Goal: Task Accomplishment & Management: Use online tool/utility

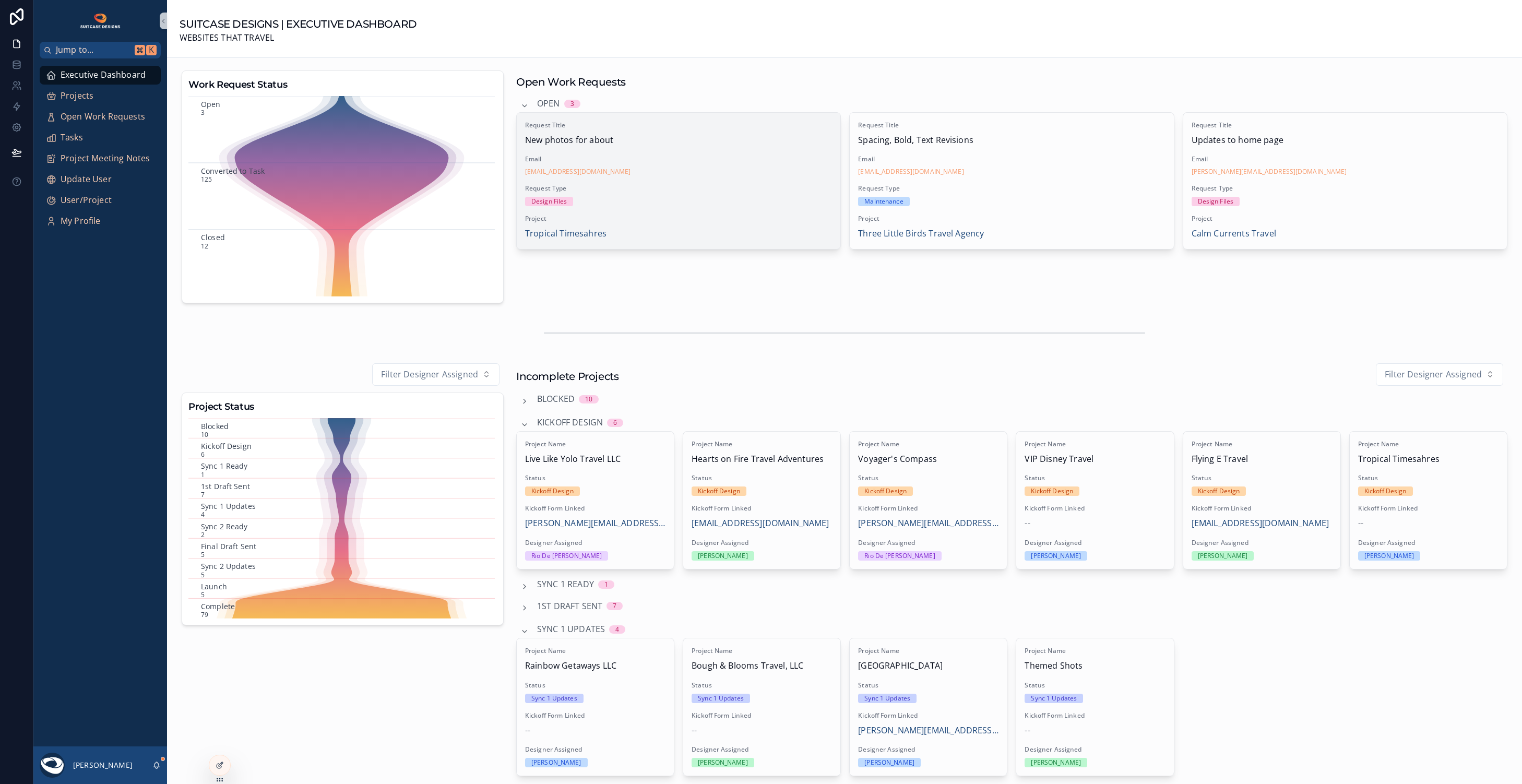
click at [751, 198] on div "Design Files" at bounding box center [678, 201] width 307 height 9
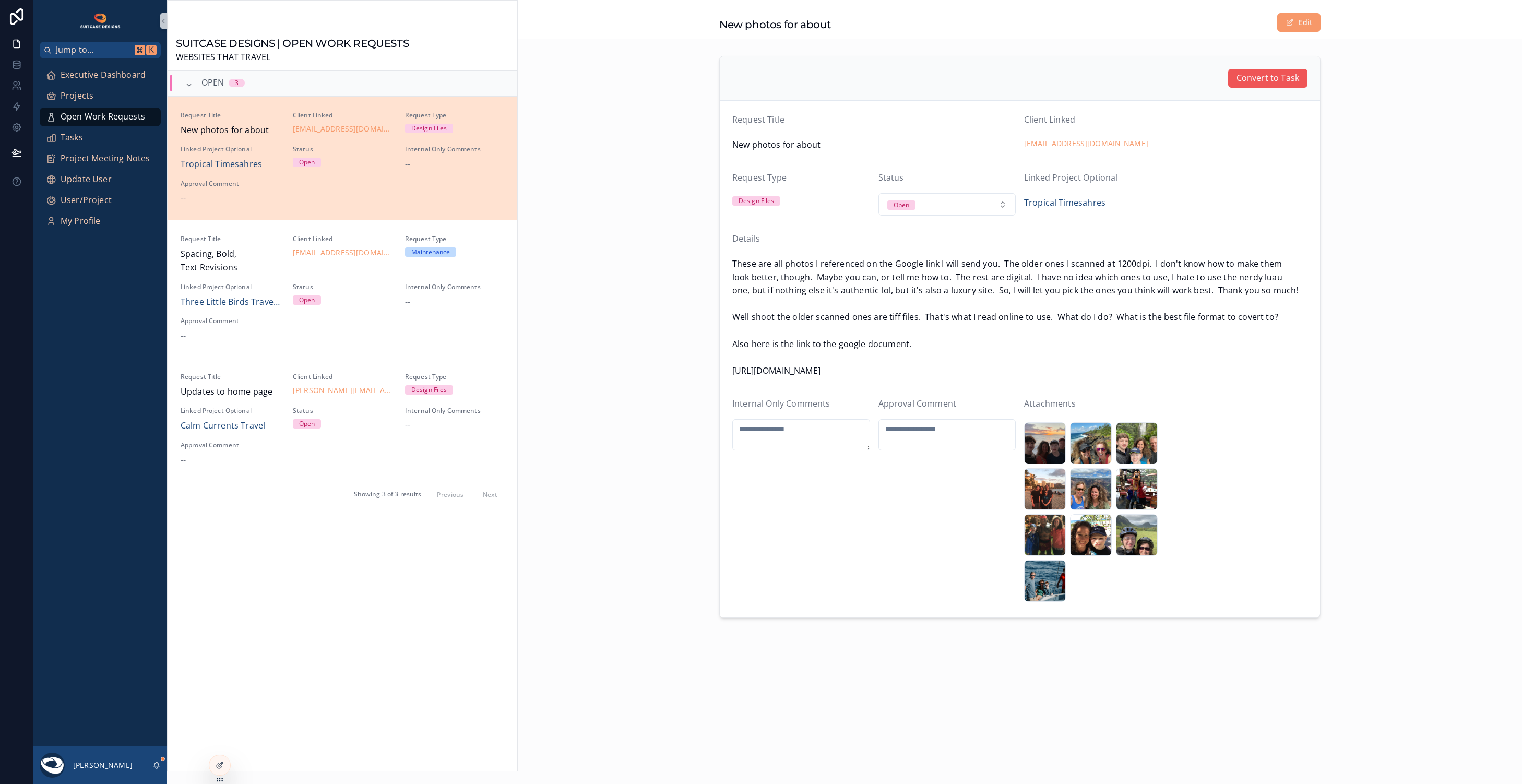
click at [1273, 79] on span "Convert to Task" at bounding box center [1268, 78] width 63 height 14
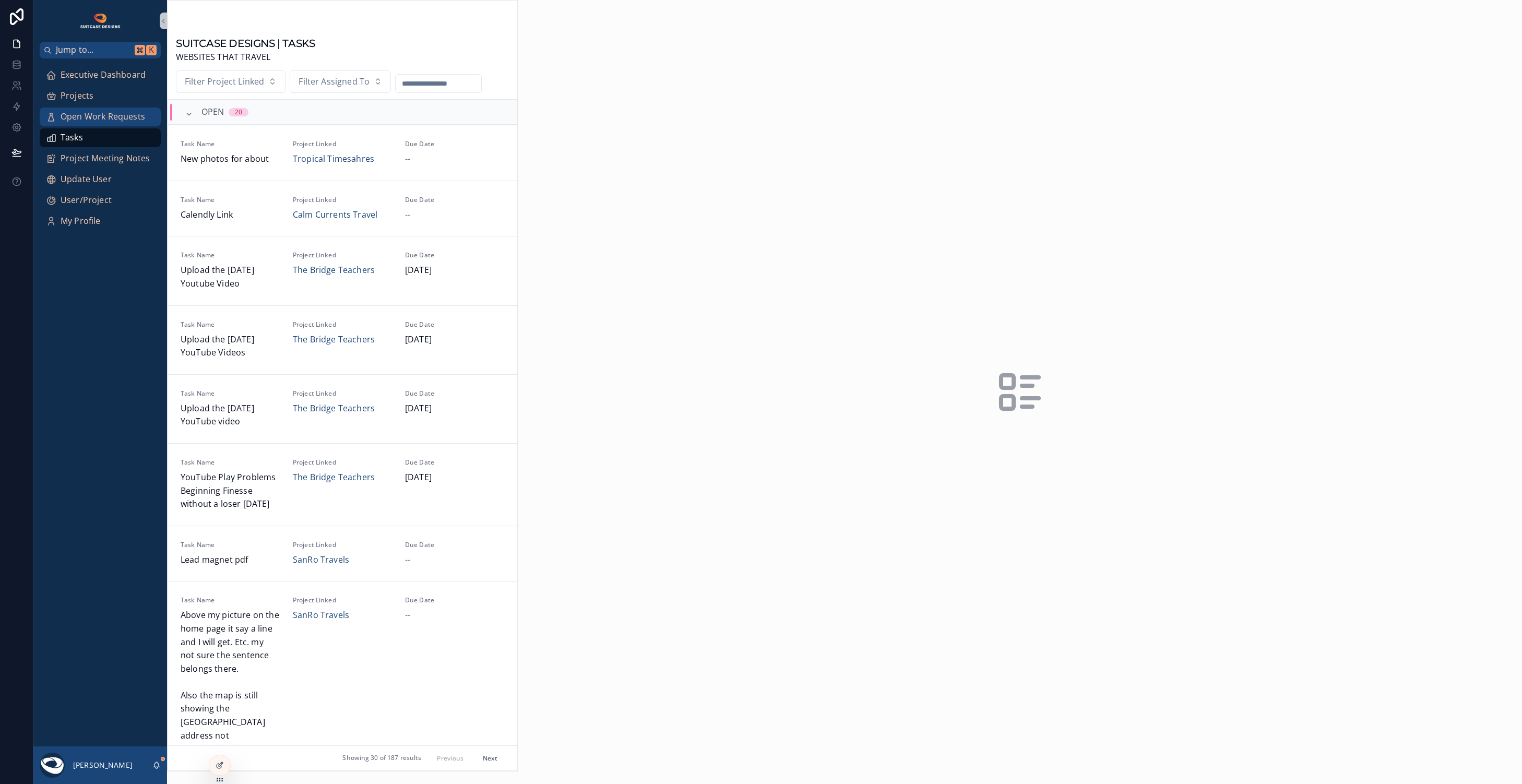
click at [106, 119] on span "Open Work Requests" at bounding box center [102, 116] width 84 height 14
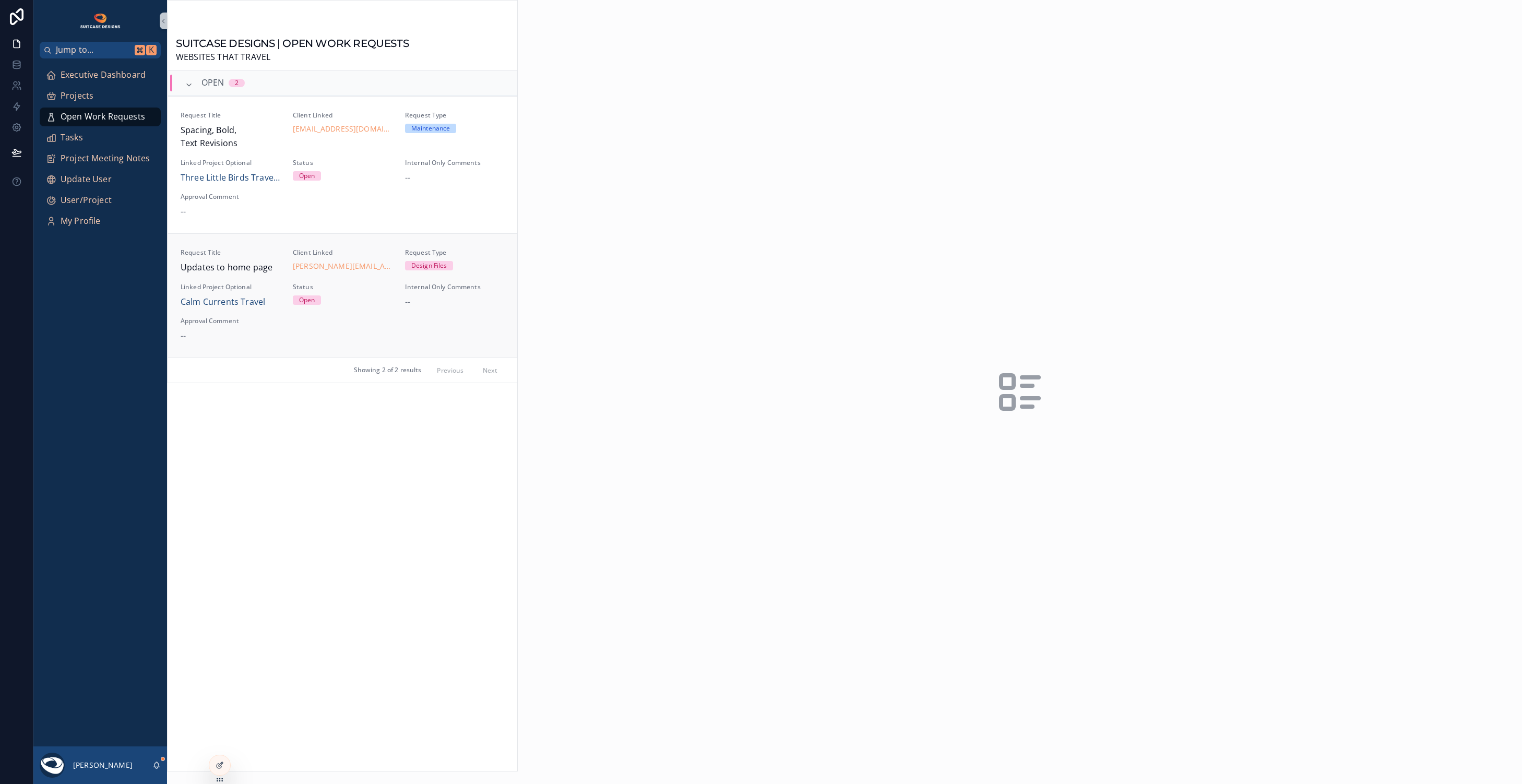
click at [379, 320] on div "Request Title Updates to home page Client Linked michelle@calmcurrentstravel.co…" at bounding box center [343, 295] width 324 height 95
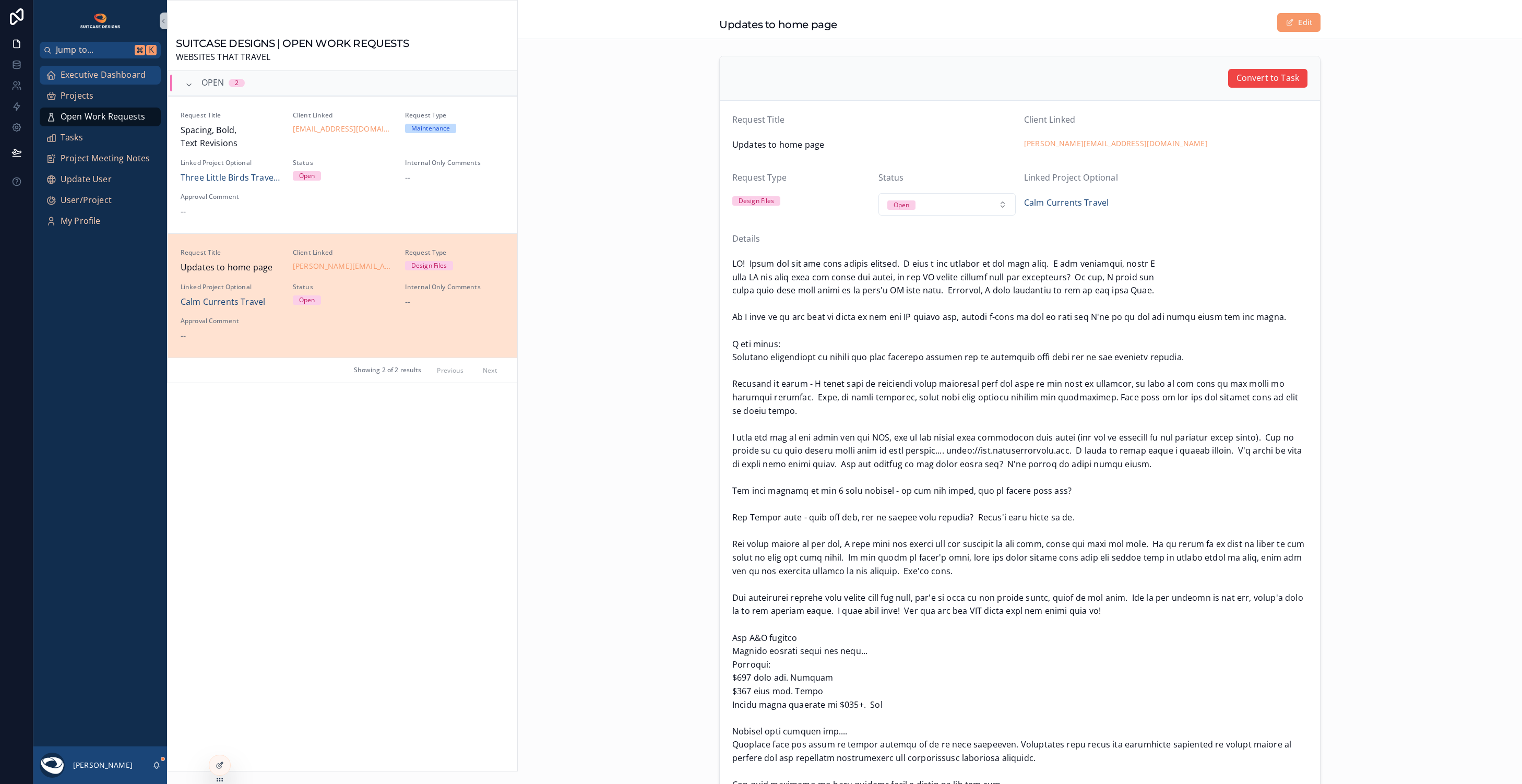
click at [124, 72] on span "Executive Dashboard" at bounding box center [103, 75] width 85 height 14
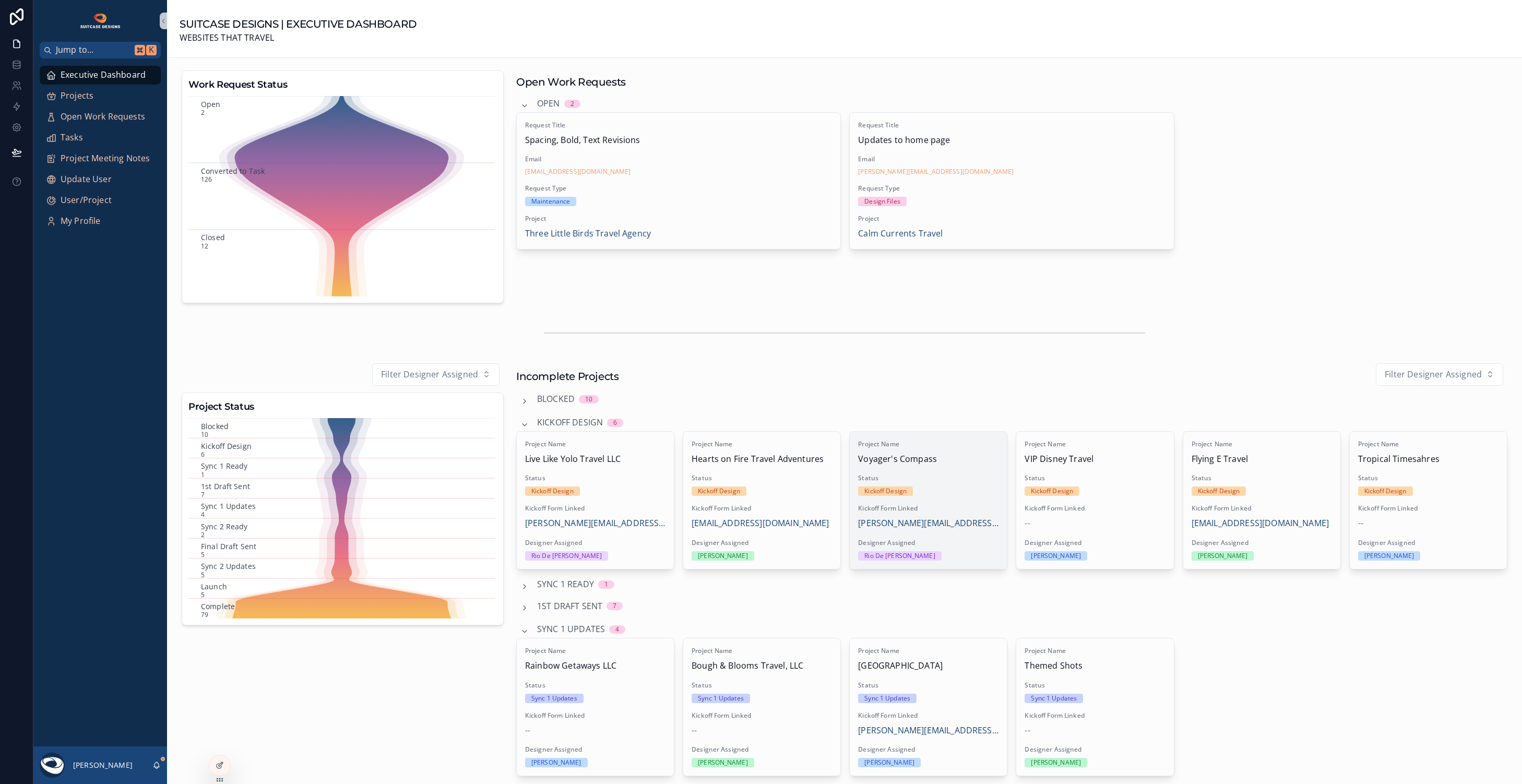
scroll to position [200, 0]
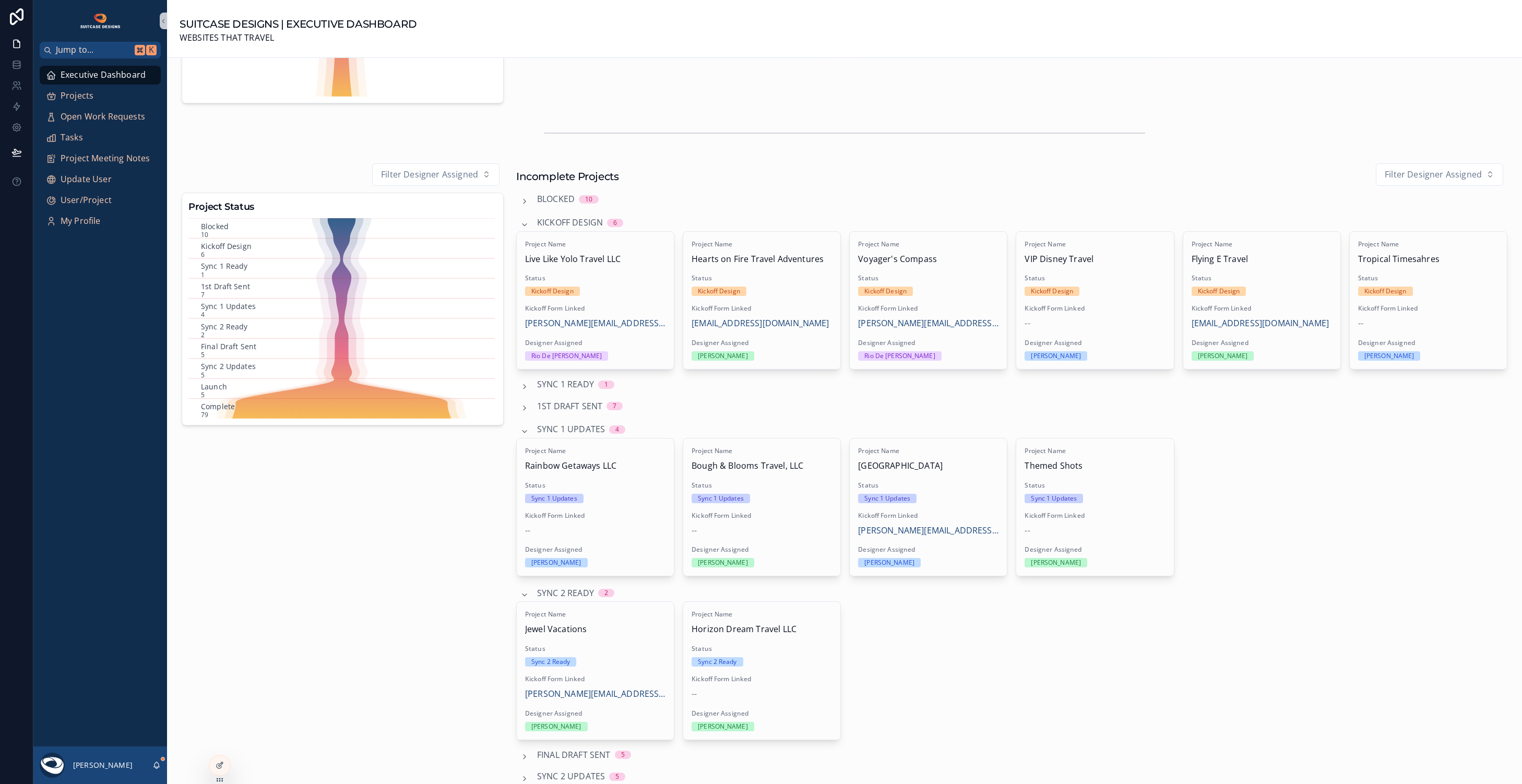
click at [573, 383] on span "Sync 1 Ready" at bounding box center [565, 385] width 57 height 14
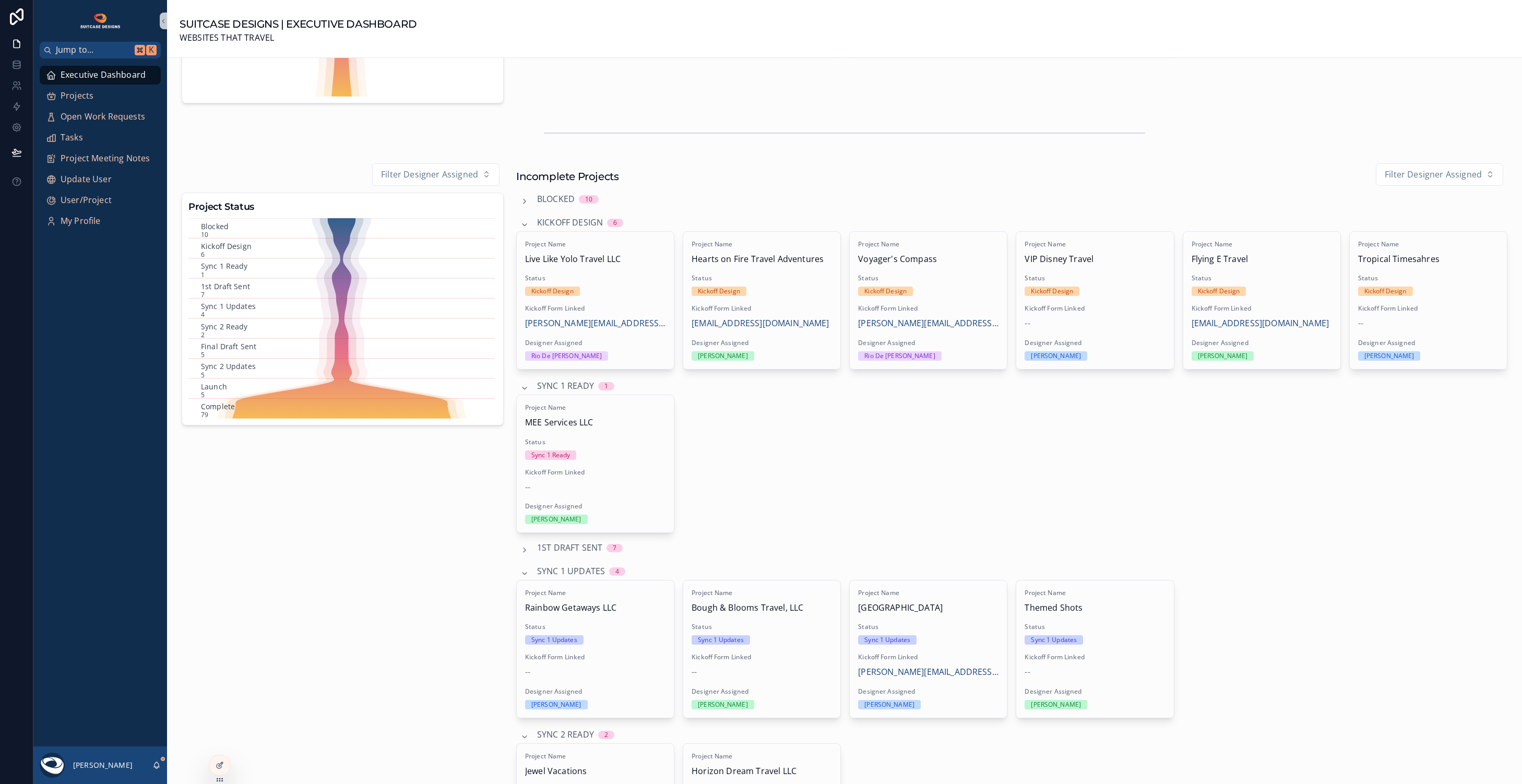
click at [573, 383] on span "Sync 1 Ready" at bounding box center [565, 386] width 57 height 14
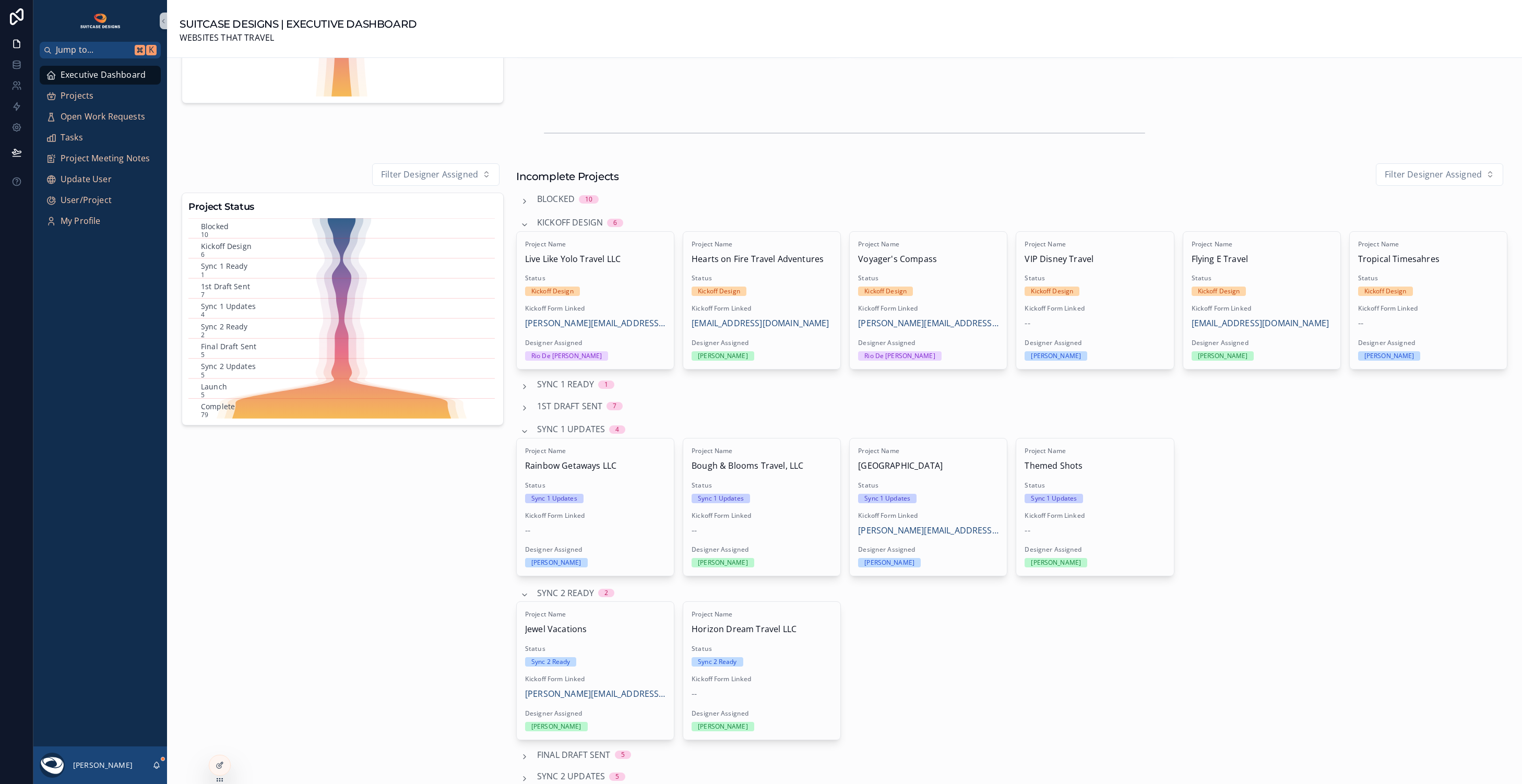
click at [582, 405] on span "1st Draft Sent" at bounding box center [570, 406] width 65 height 14
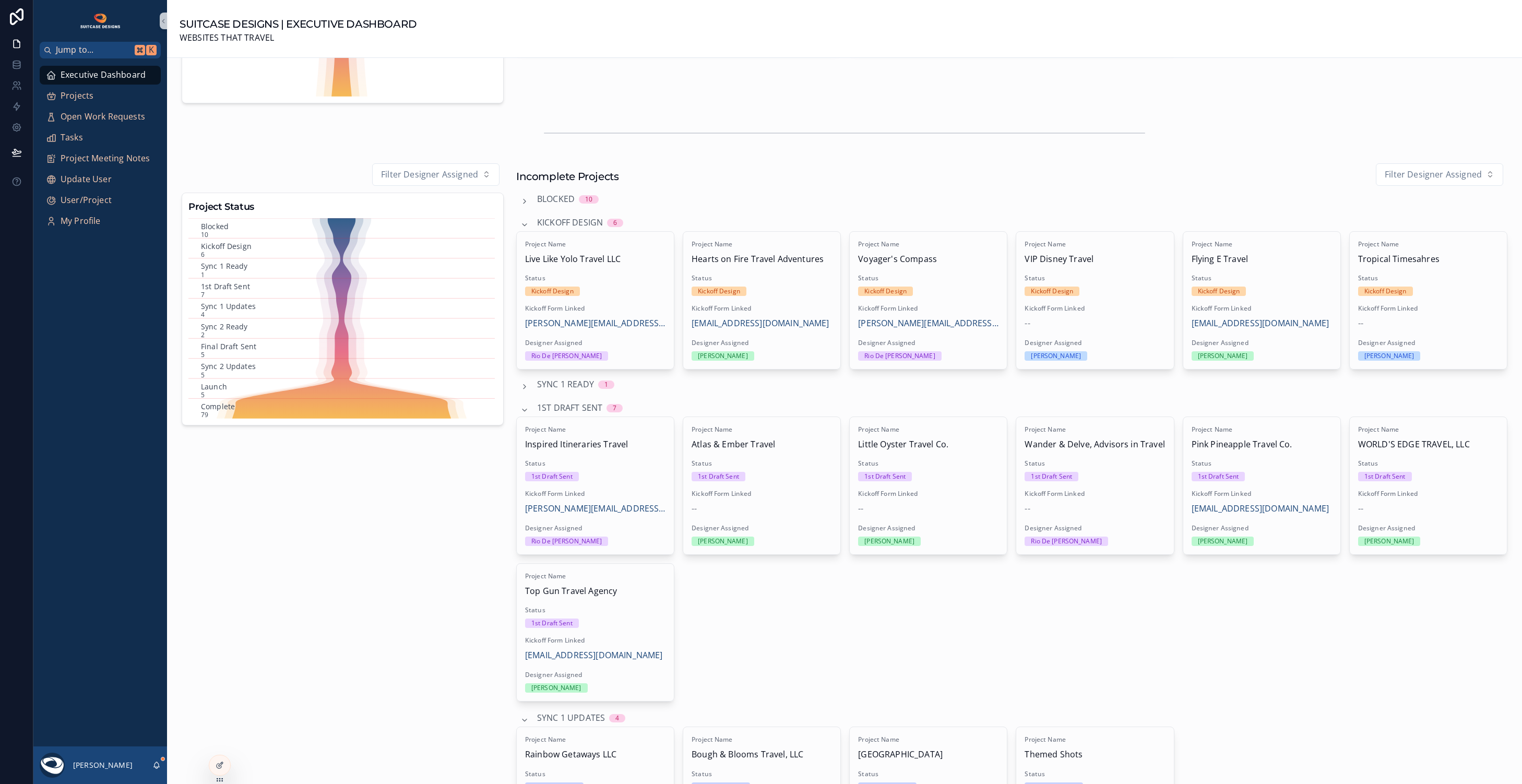
click at [581, 405] on span "1st Draft Sent" at bounding box center [570, 408] width 65 height 14
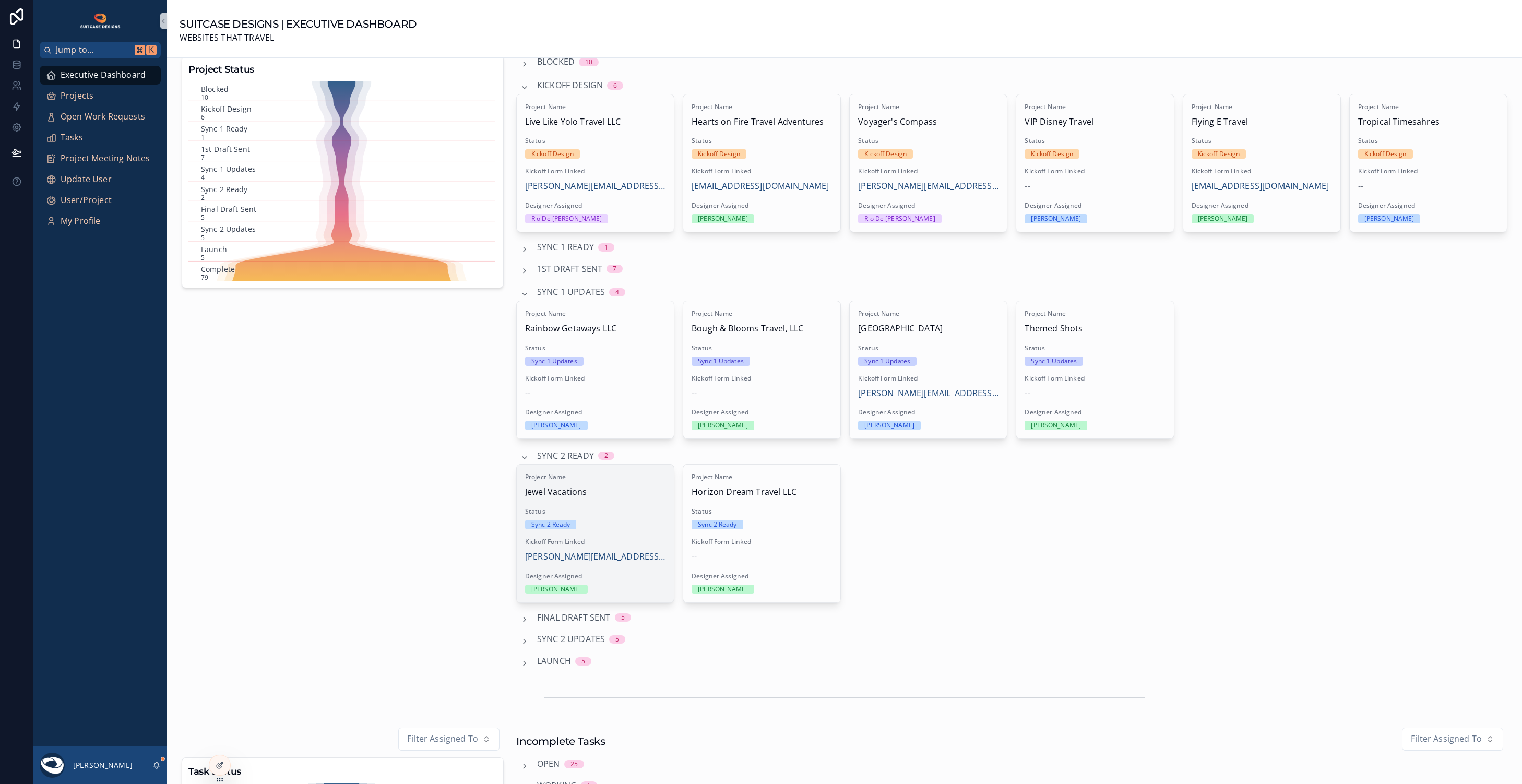
scroll to position [342, 0]
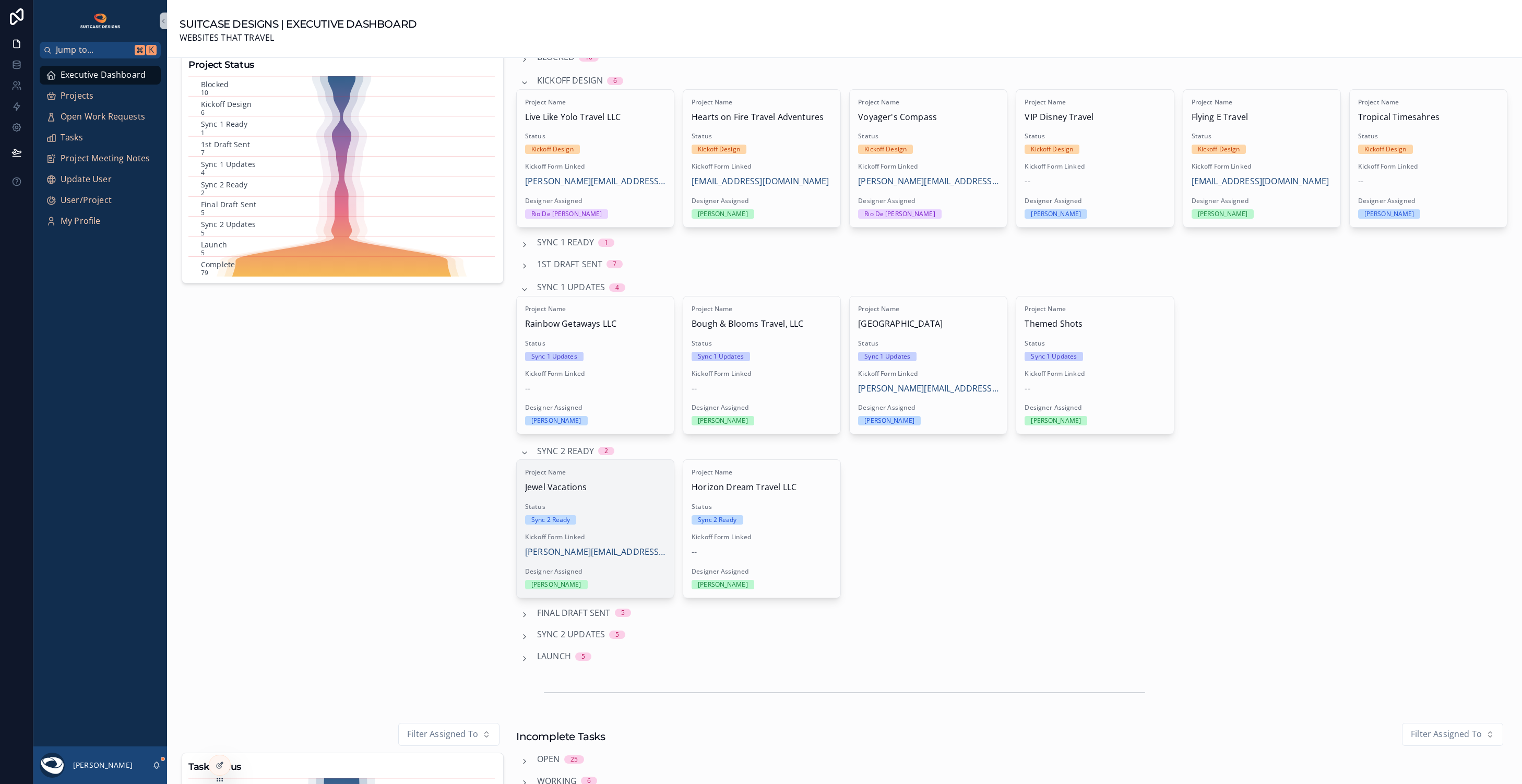
click at [601, 490] on span "Jewel Vacations" at bounding box center [596, 487] width 141 height 14
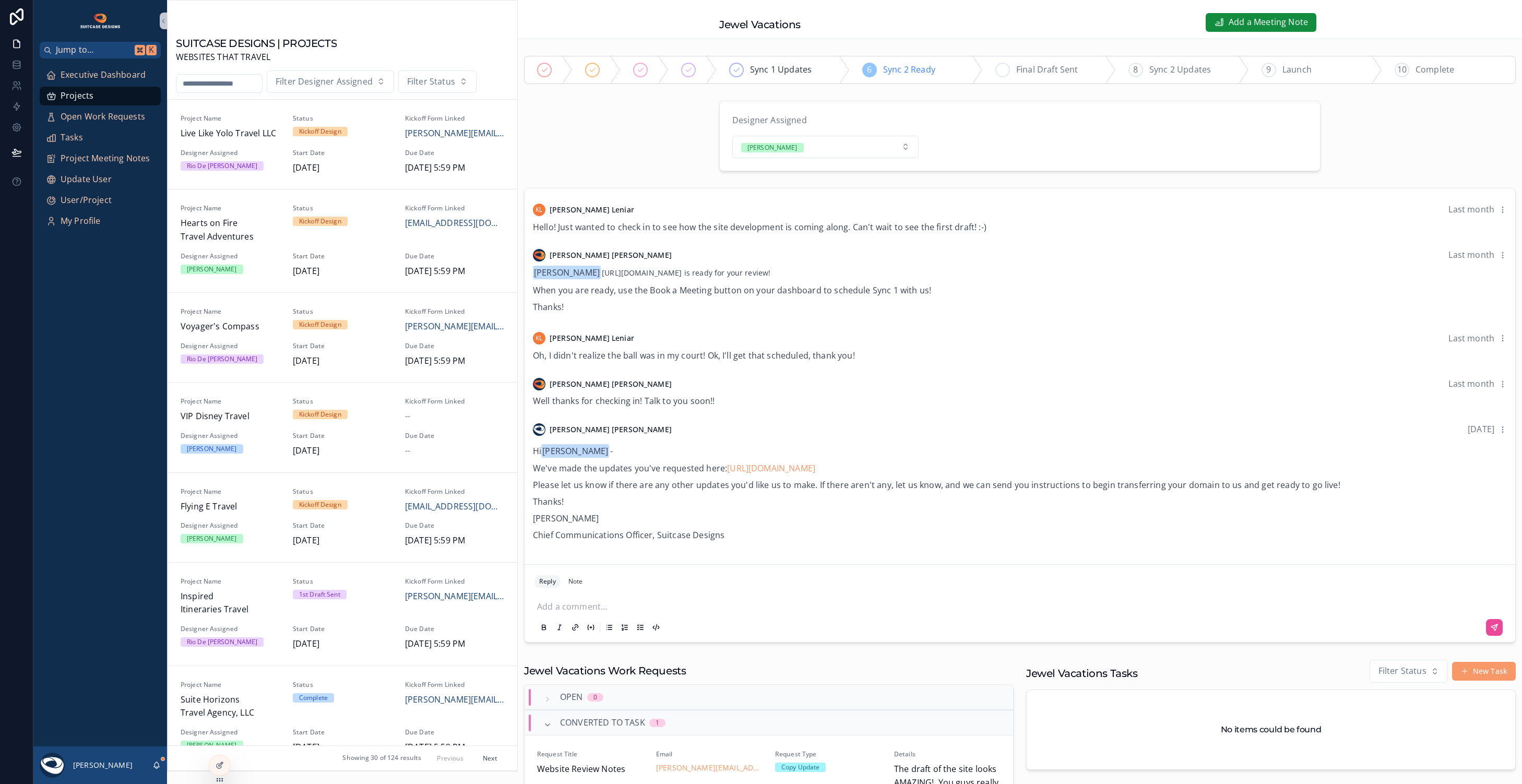
click at [1068, 72] on span "Final Draft Sent" at bounding box center [1047, 70] width 62 height 14
click at [248, 167] on div "Rio De [PERSON_NAME]" at bounding box center [230, 166] width 100 height 9
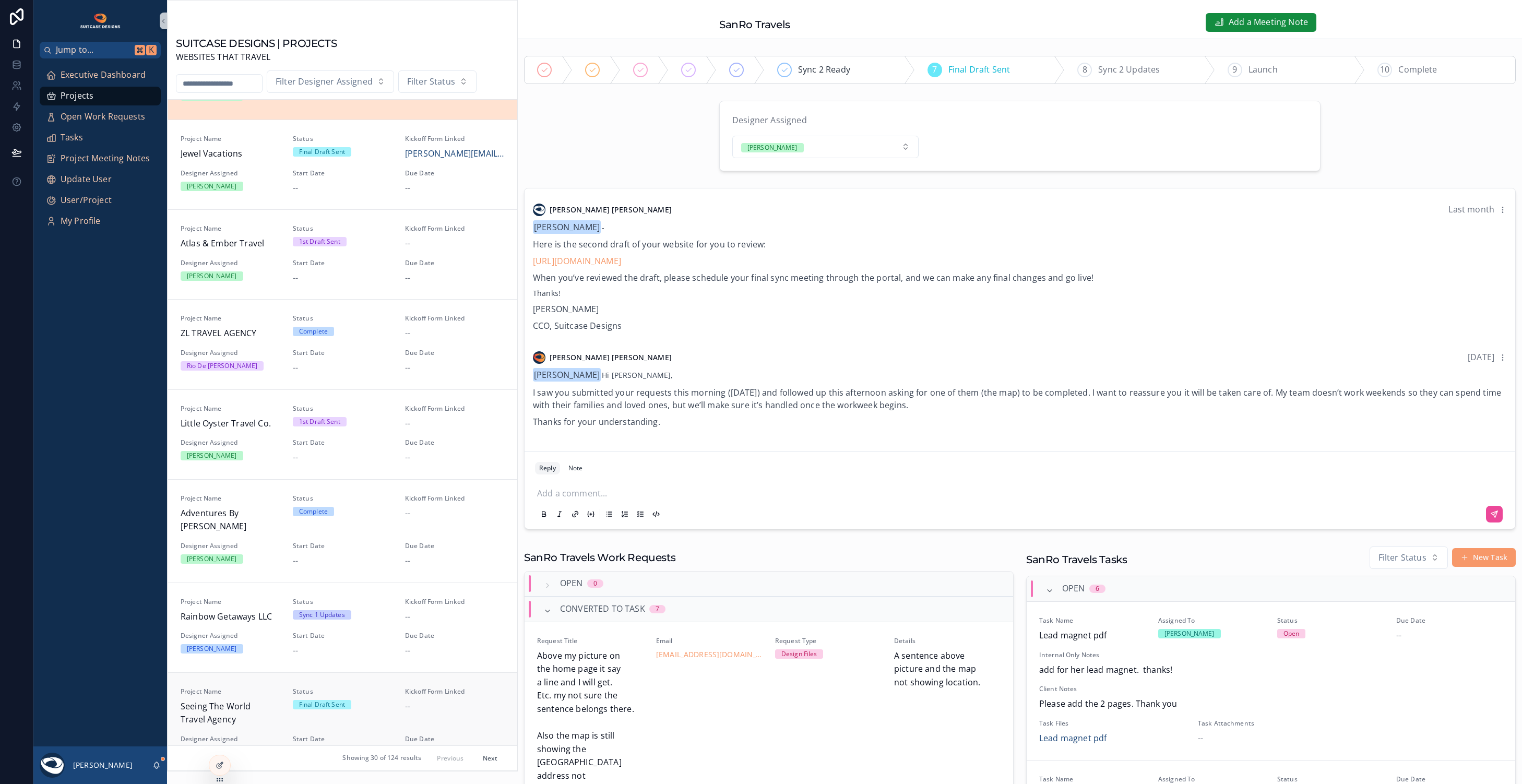
scroll to position [1206, 0]
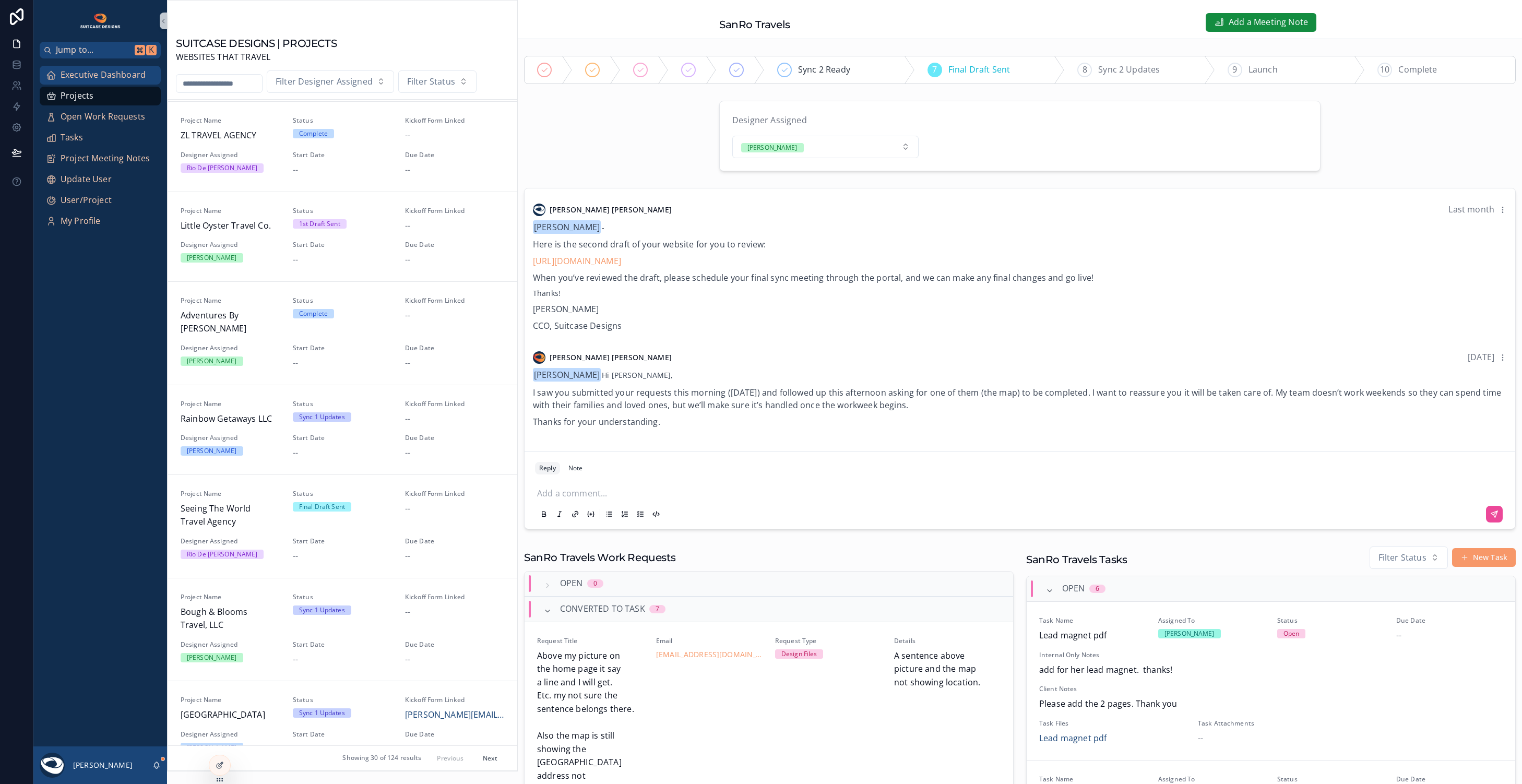
click at [74, 76] on span "Executive Dashboard" at bounding box center [103, 75] width 85 height 14
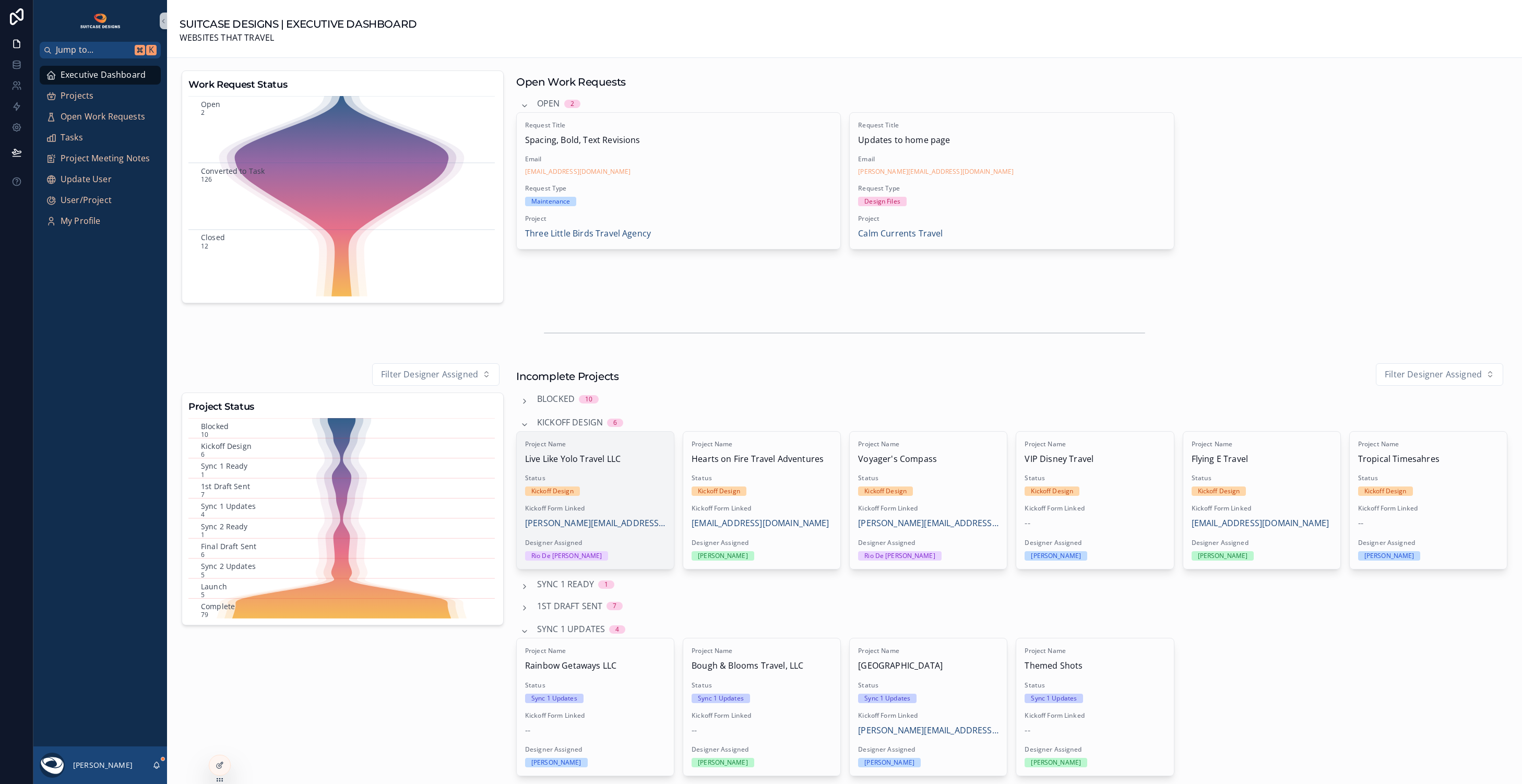
click at [614, 486] on div "Kickoff Design" at bounding box center [596, 491] width 141 height 9
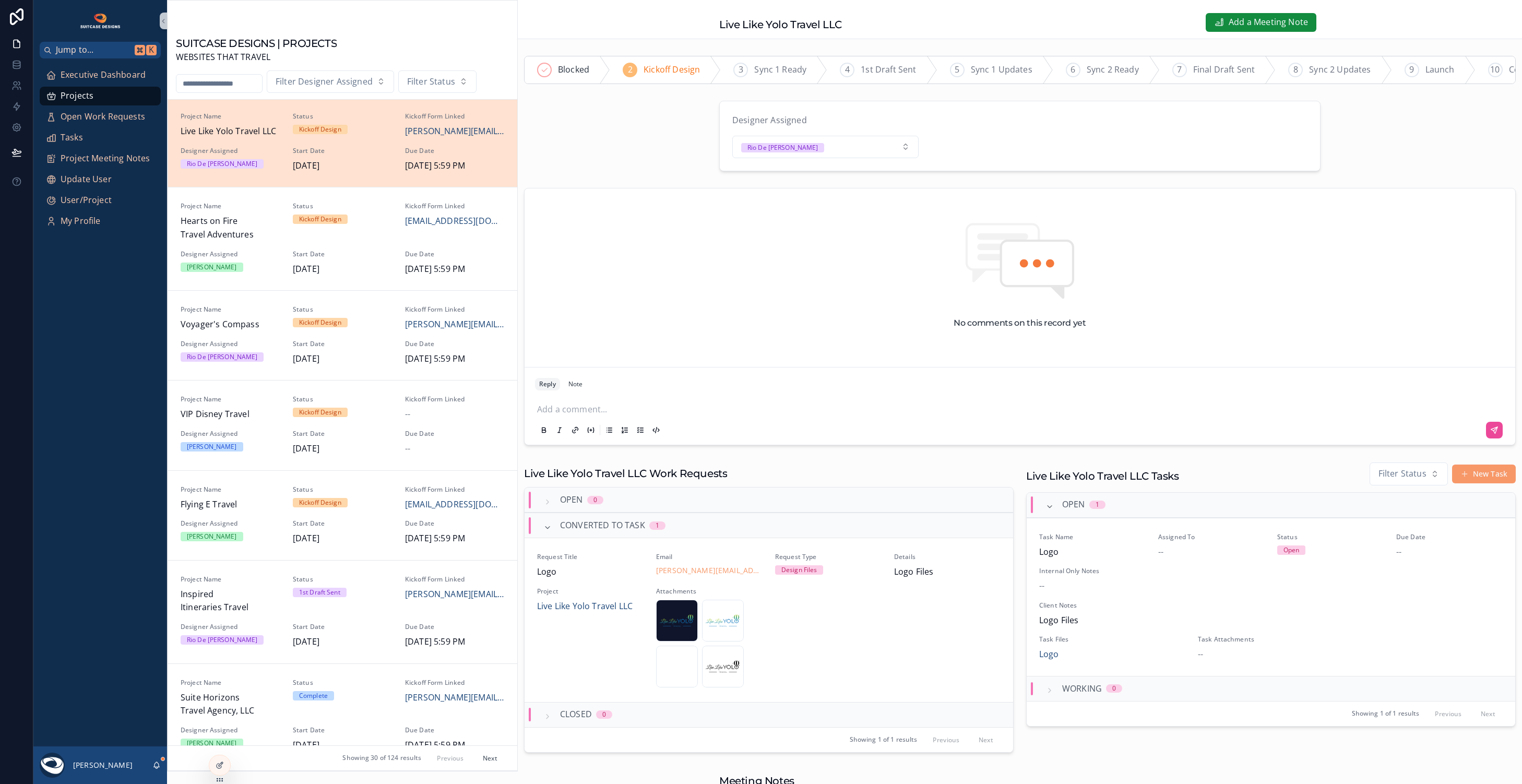
click at [1007, 471] on div "Live Like Yolo Travel LLC Work Requests" at bounding box center [769, 471] width 490 height 19
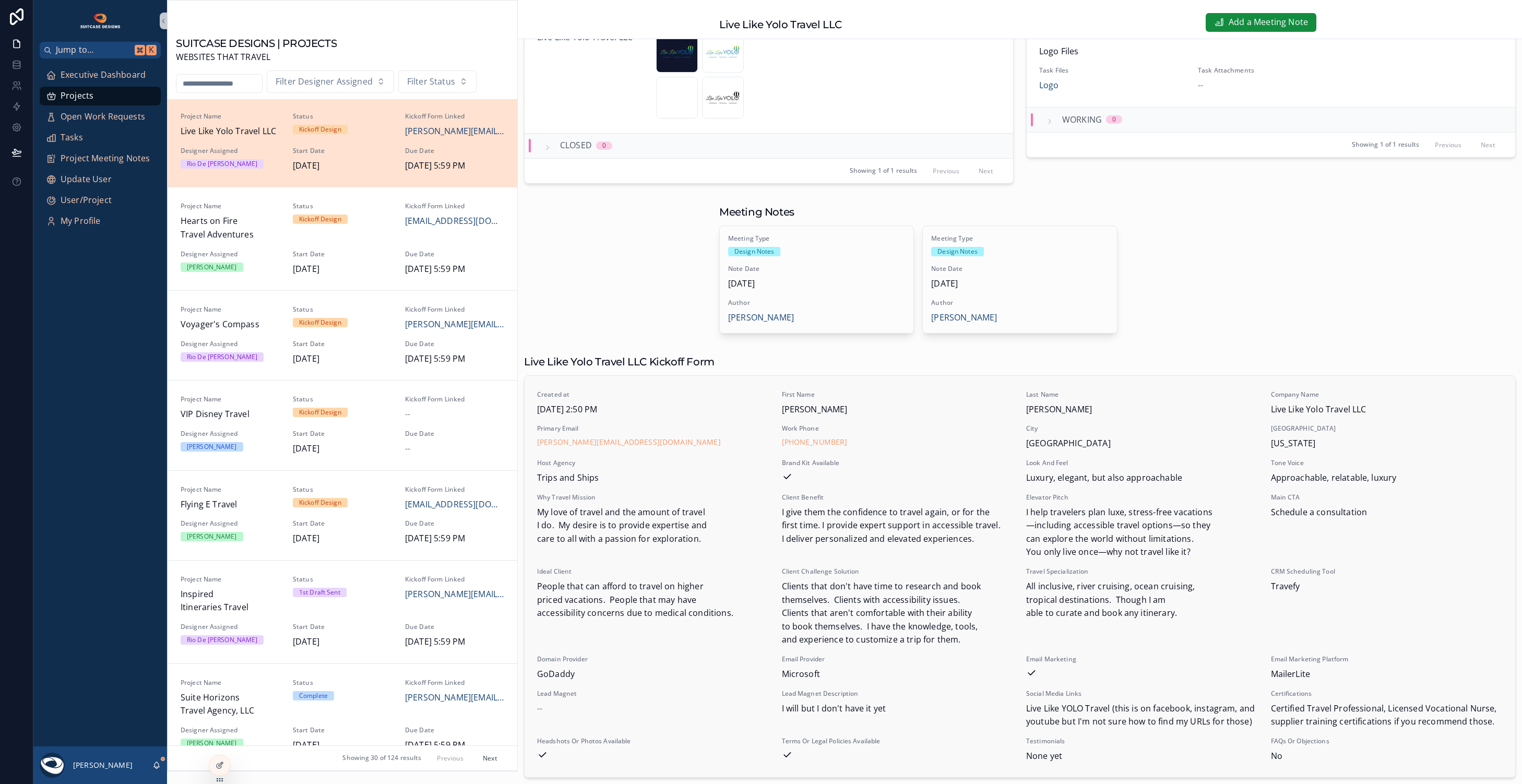
scroll to position [635, 0]
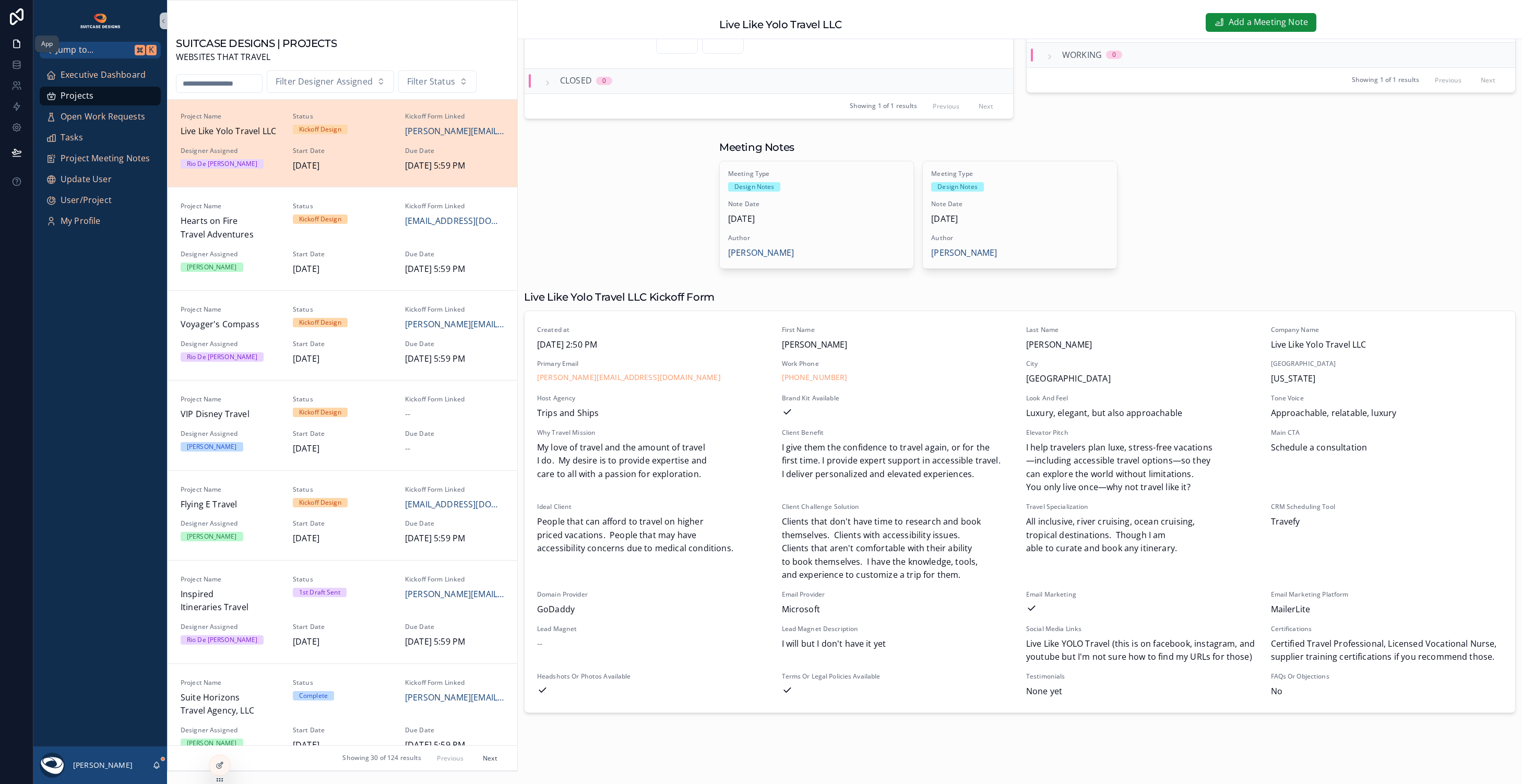
click at [16, 42] on icon at bounding box center [17, 44] width 11 height 11
click at [220, 83] on input "scrollable content" at bounding box center [219, 83] width 86 height 15
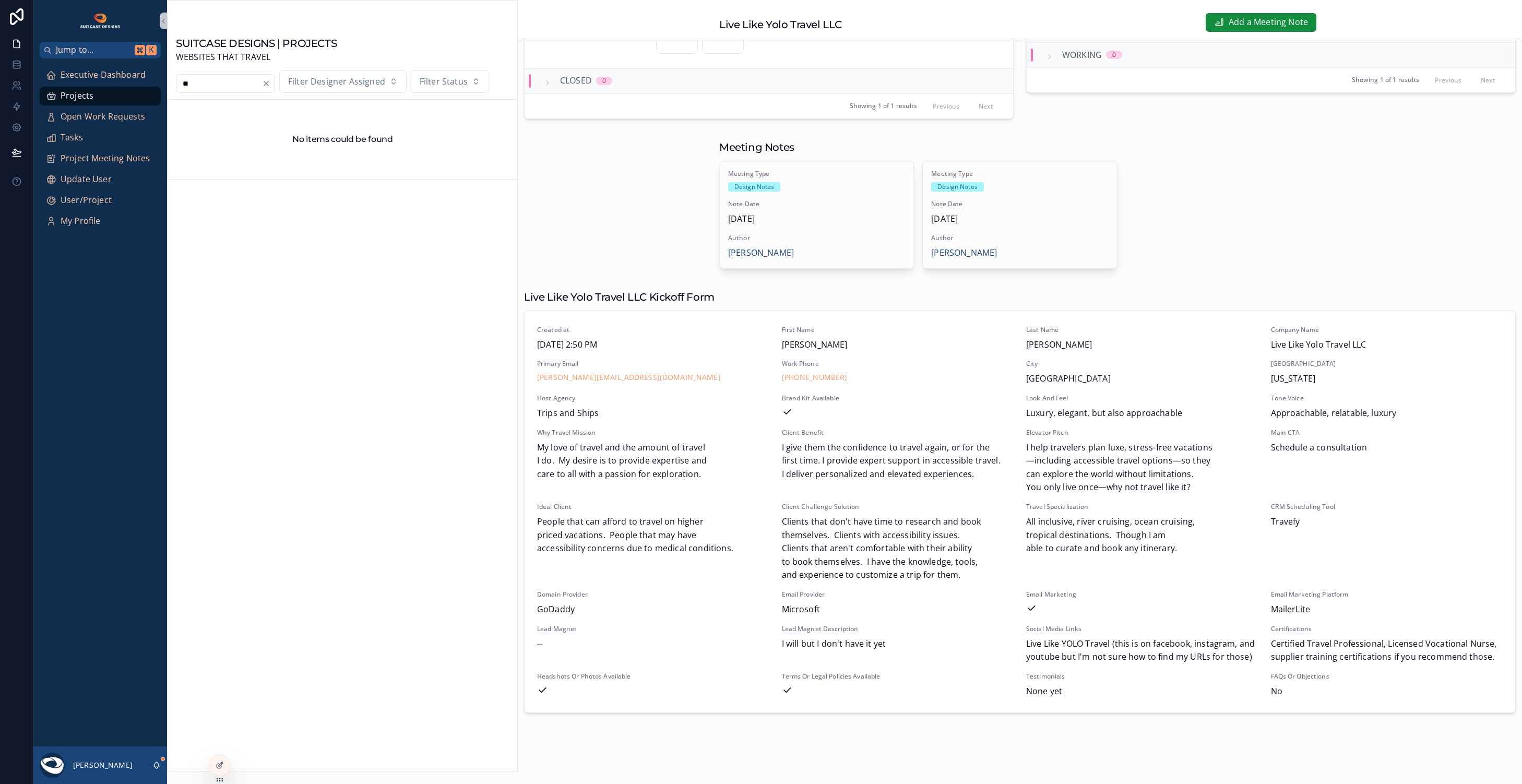
type input "*"
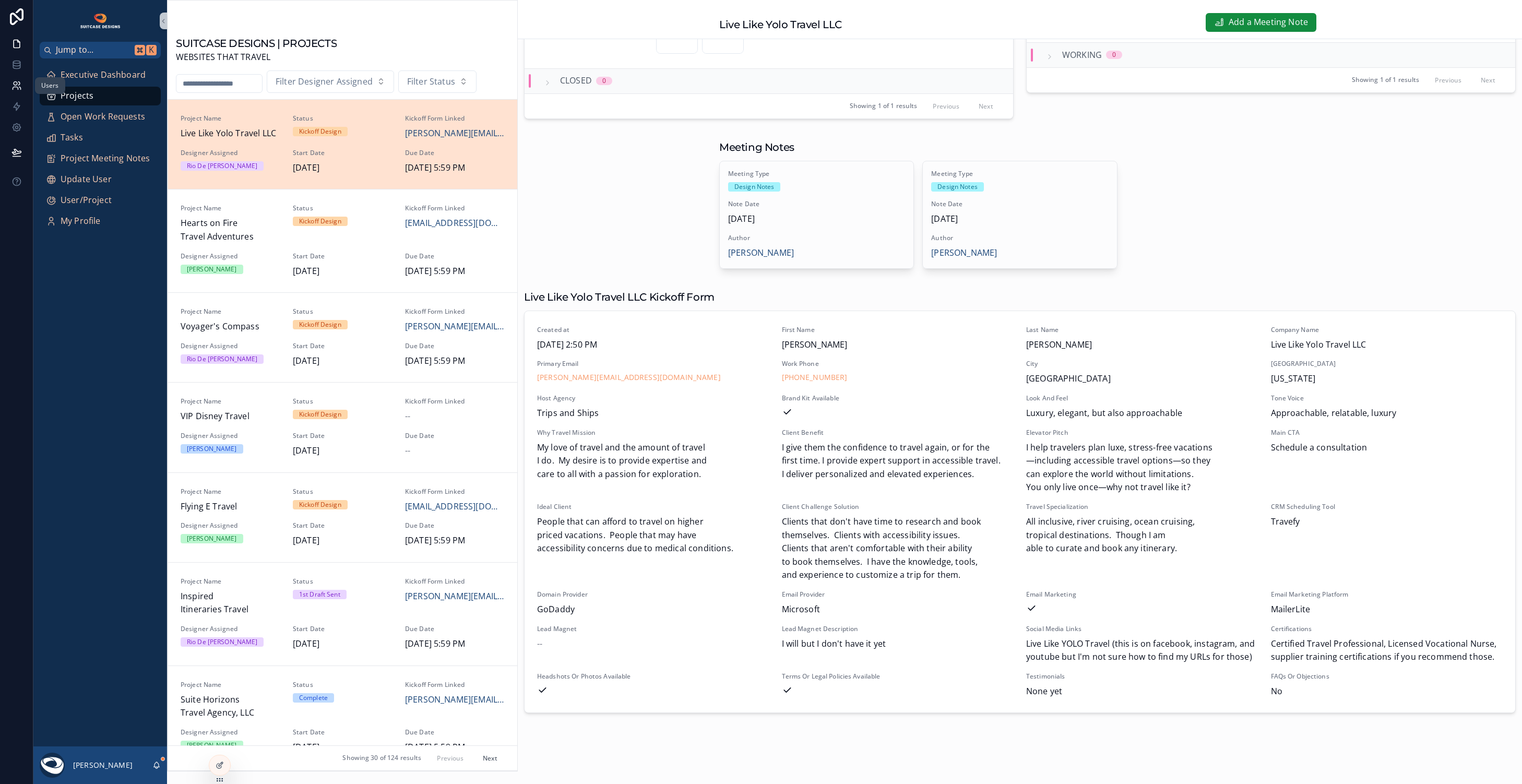
click at [17, 90] on icon at bounding box center [17, 86] width 11 height 11
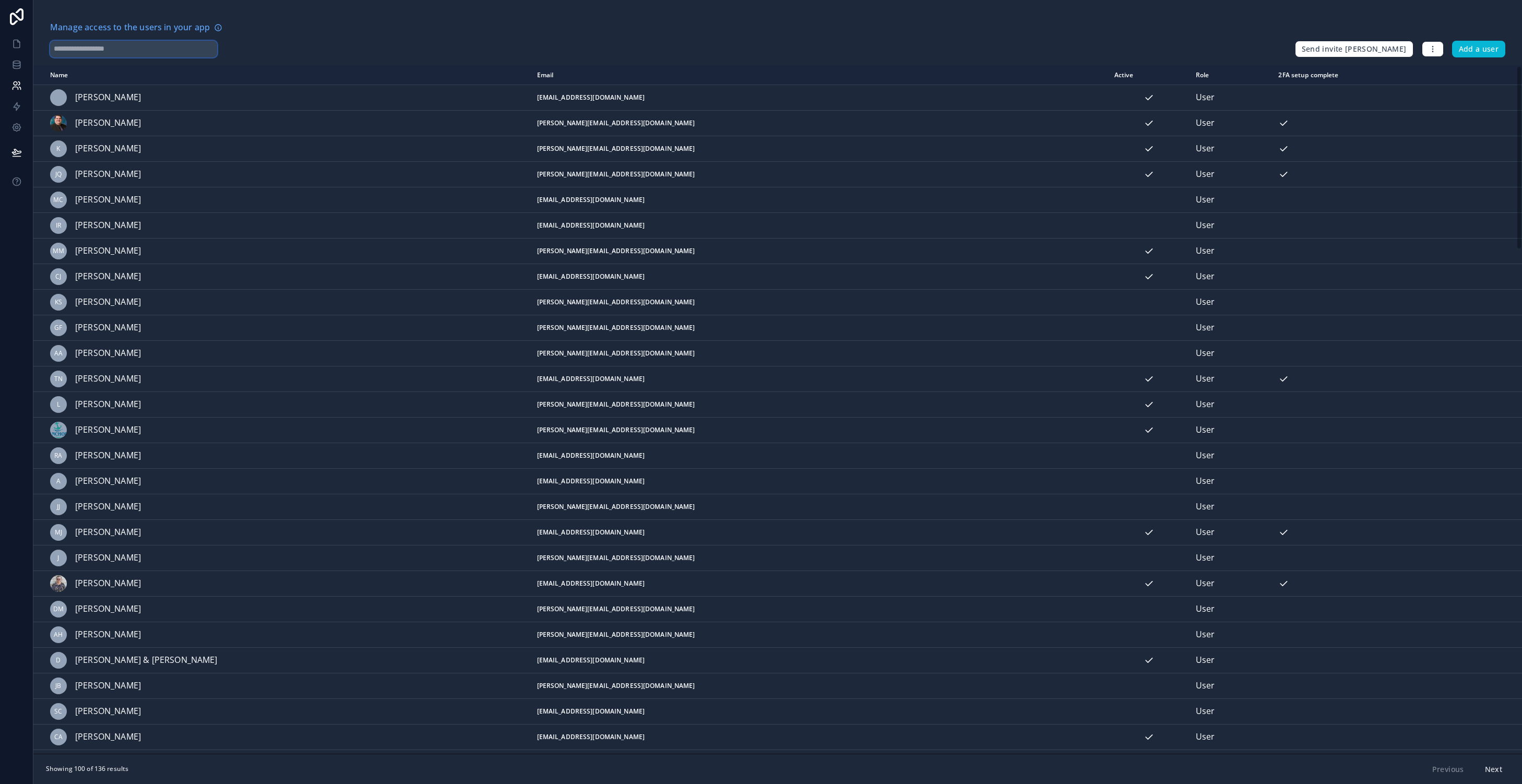
click at [99, 53] on input "text" at bounding box center [134, 49] width 167 height 17
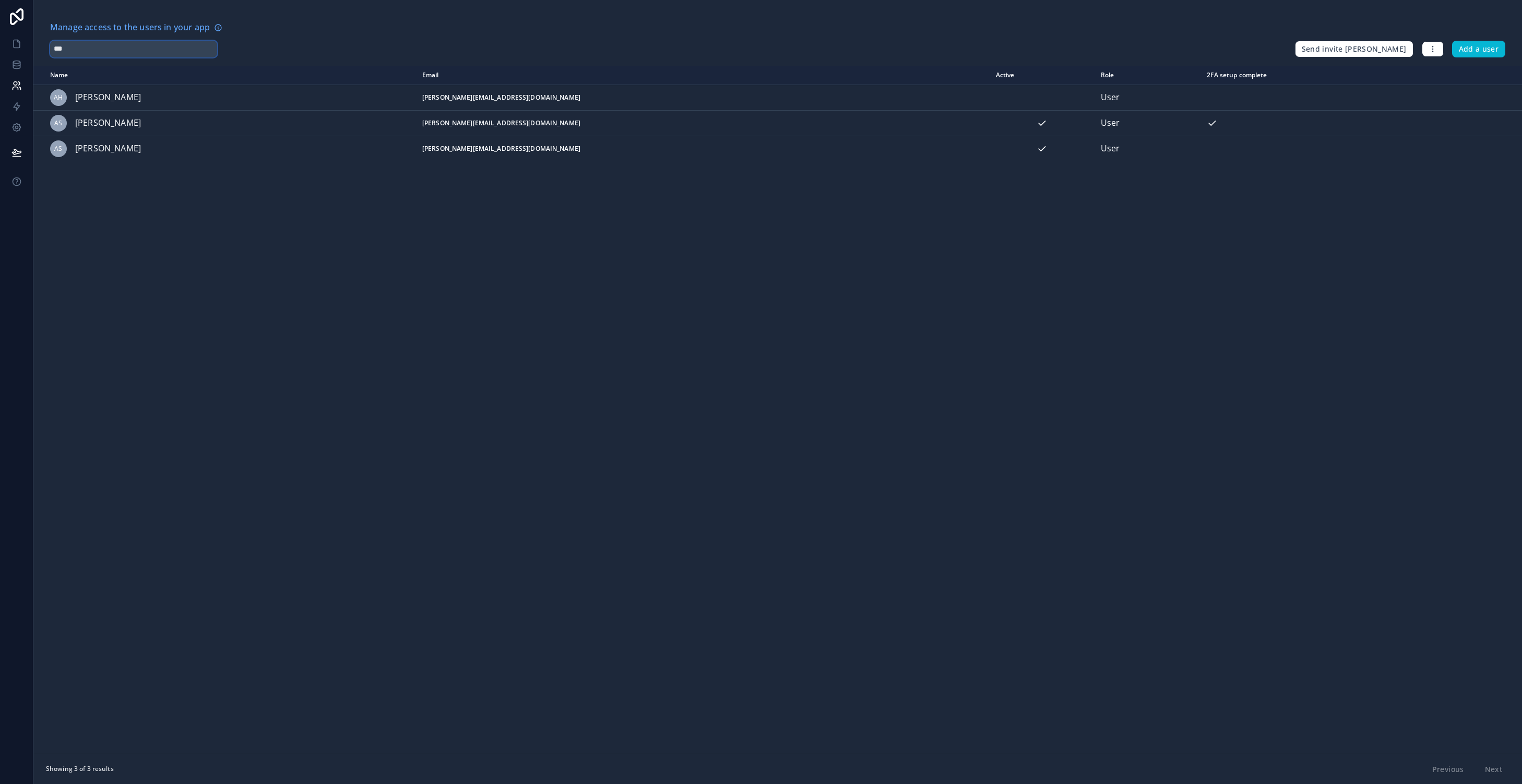
type input "***"
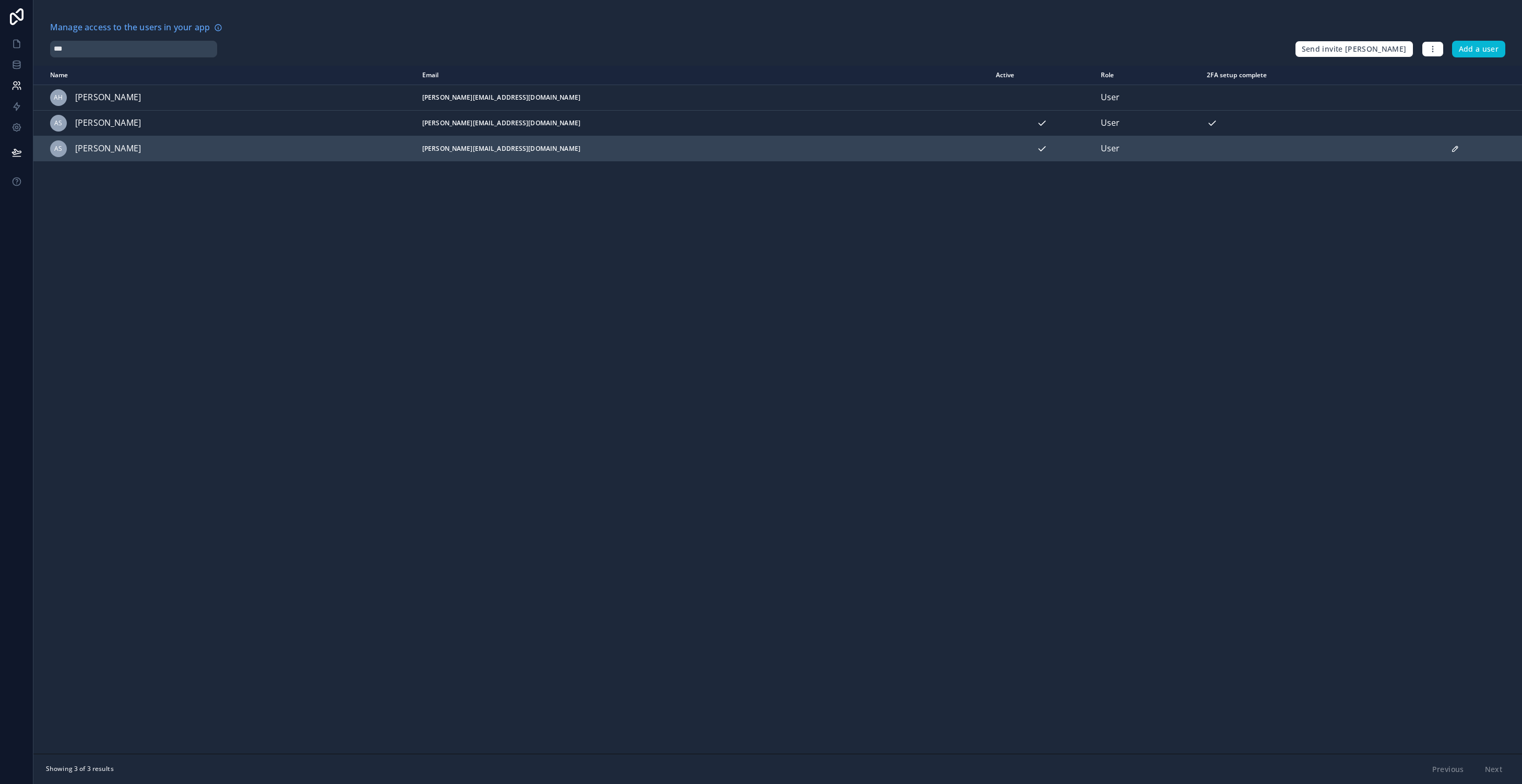
drag, startPoint x: 105, startPoint y: 56, endPoint x: 251, endPoint y: 147, distance: 172.0
click at [251, 147] on div "AS [PERSON_NAME]" at bounding box center [200, 149] width 301 height 17
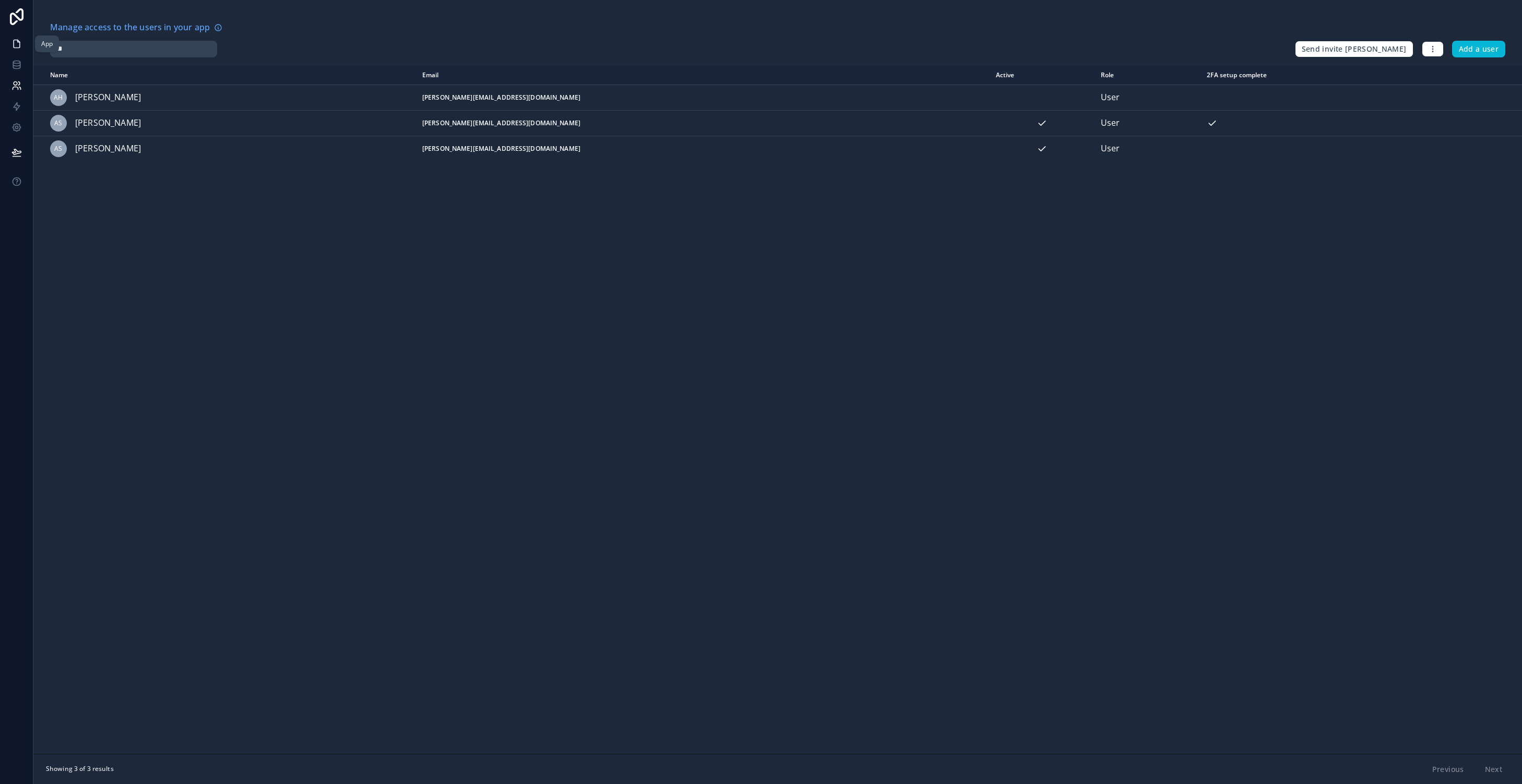
click at [16, 43] on icon at bounding box center [17, 44] width 11 height 11
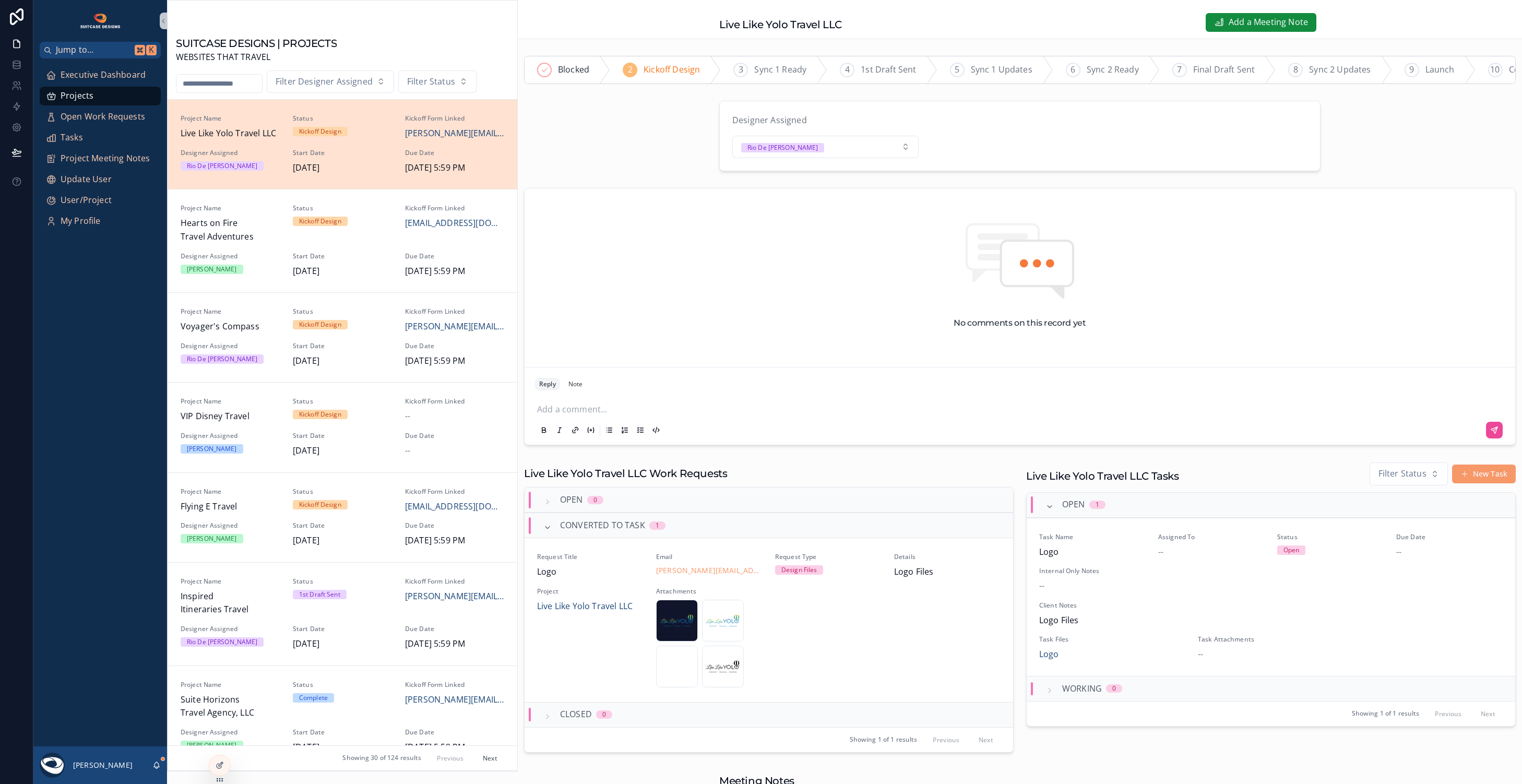
click at [222, 82] on input "scrollable content" at bounding box center [219, 83] width 86 height 15
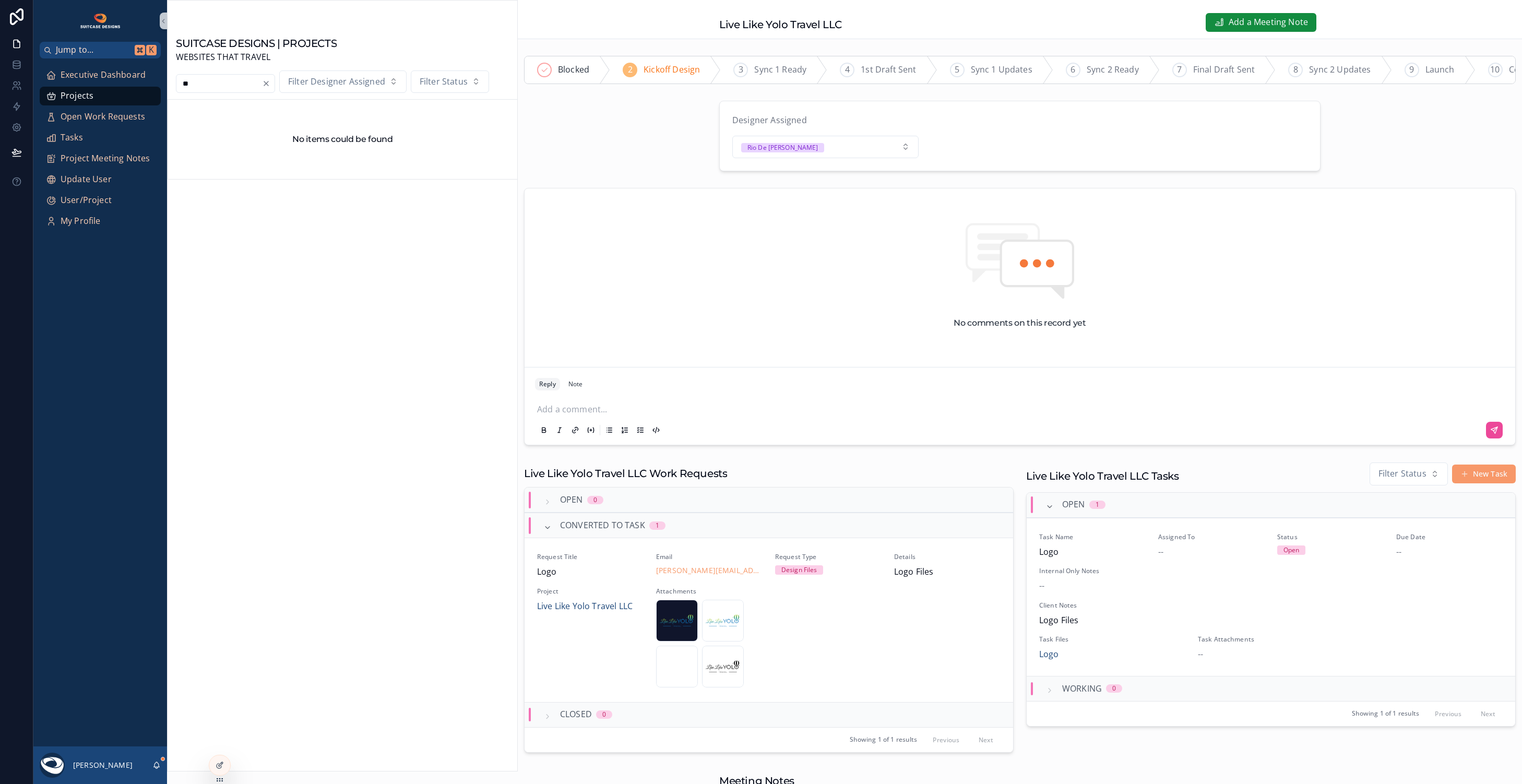
type input "*"
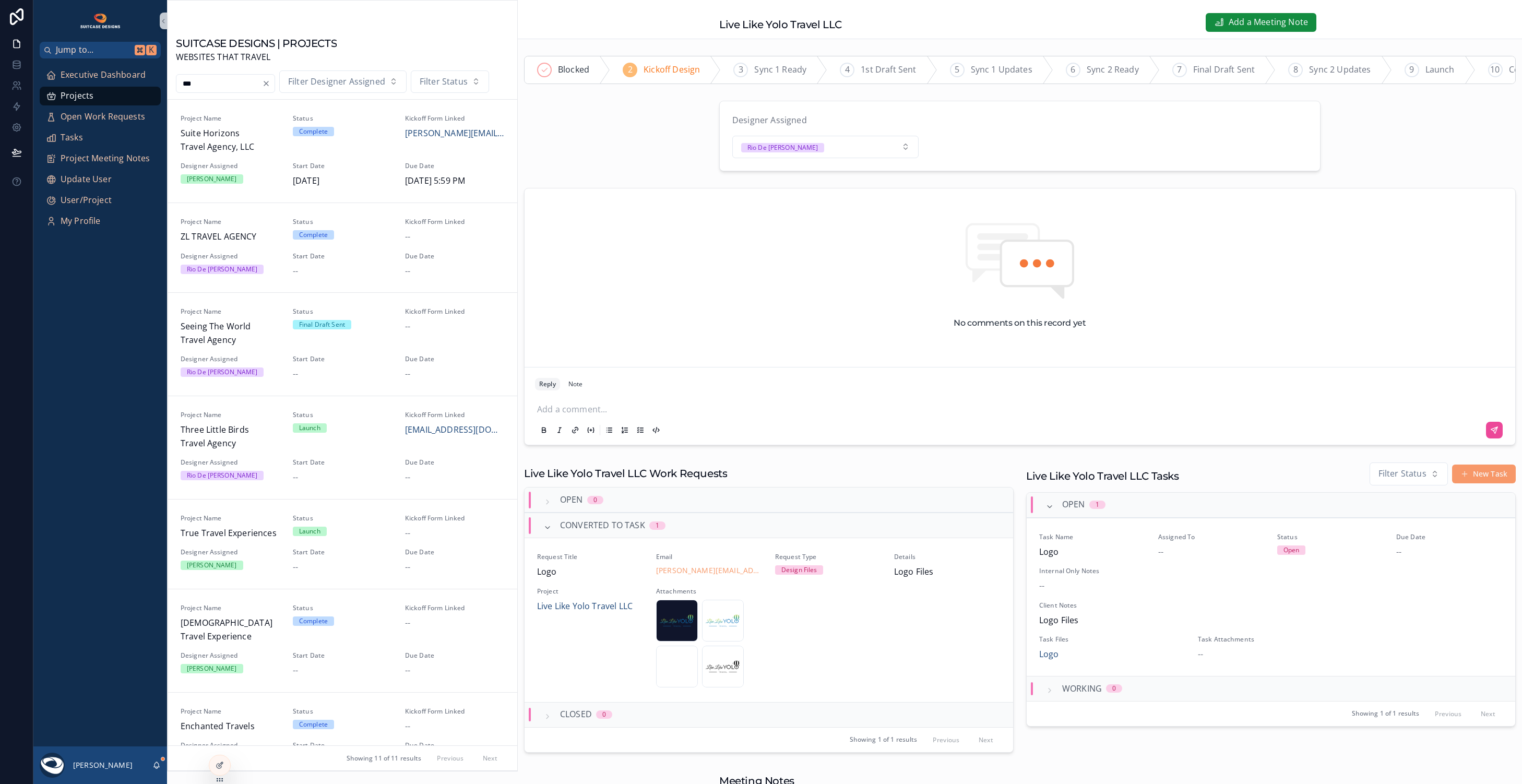
type input "***"
click at [576, 414] on p "scrollable content" at bounding box center [1022, 408] width 970 height 11
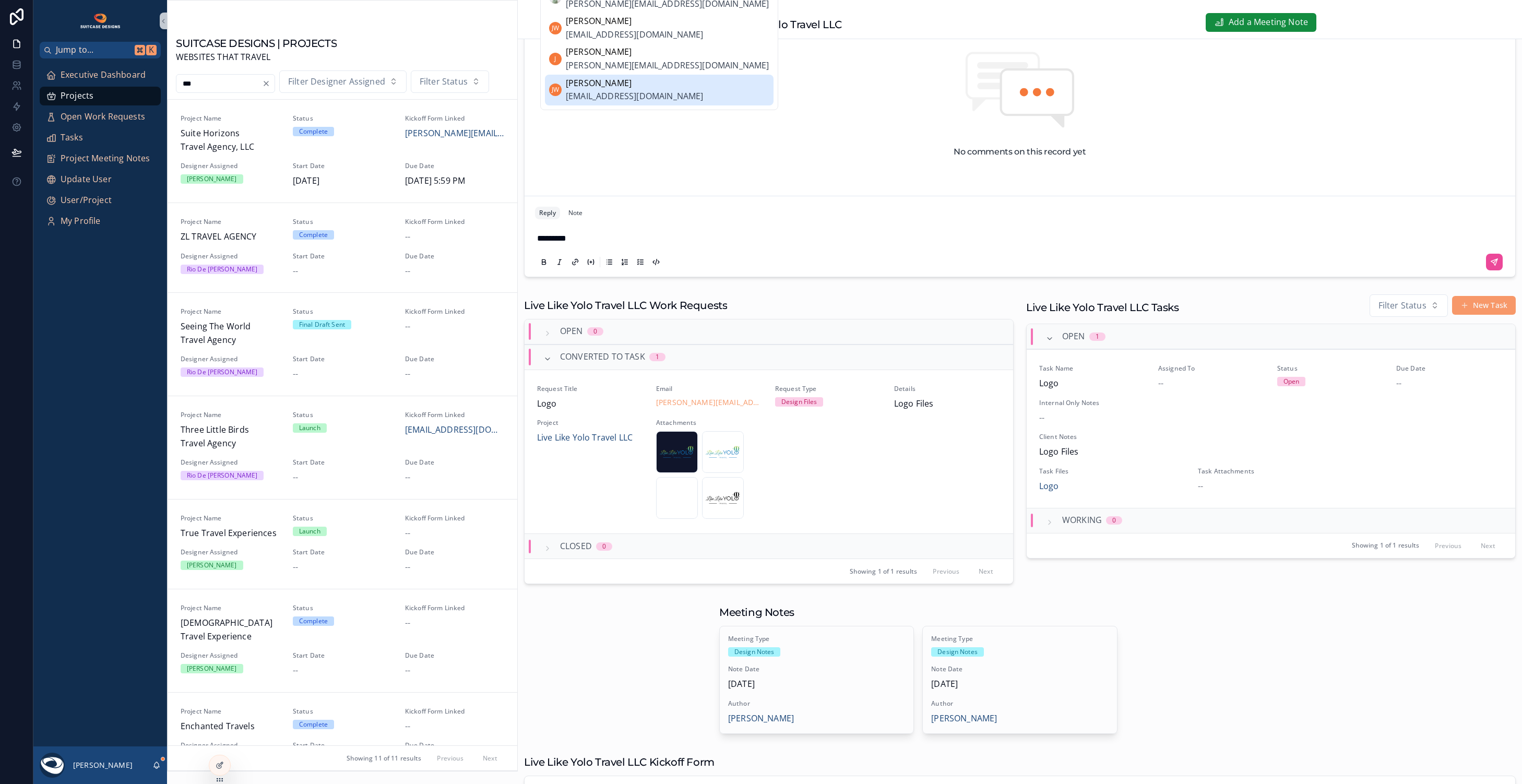
scroll to position [87, 0]
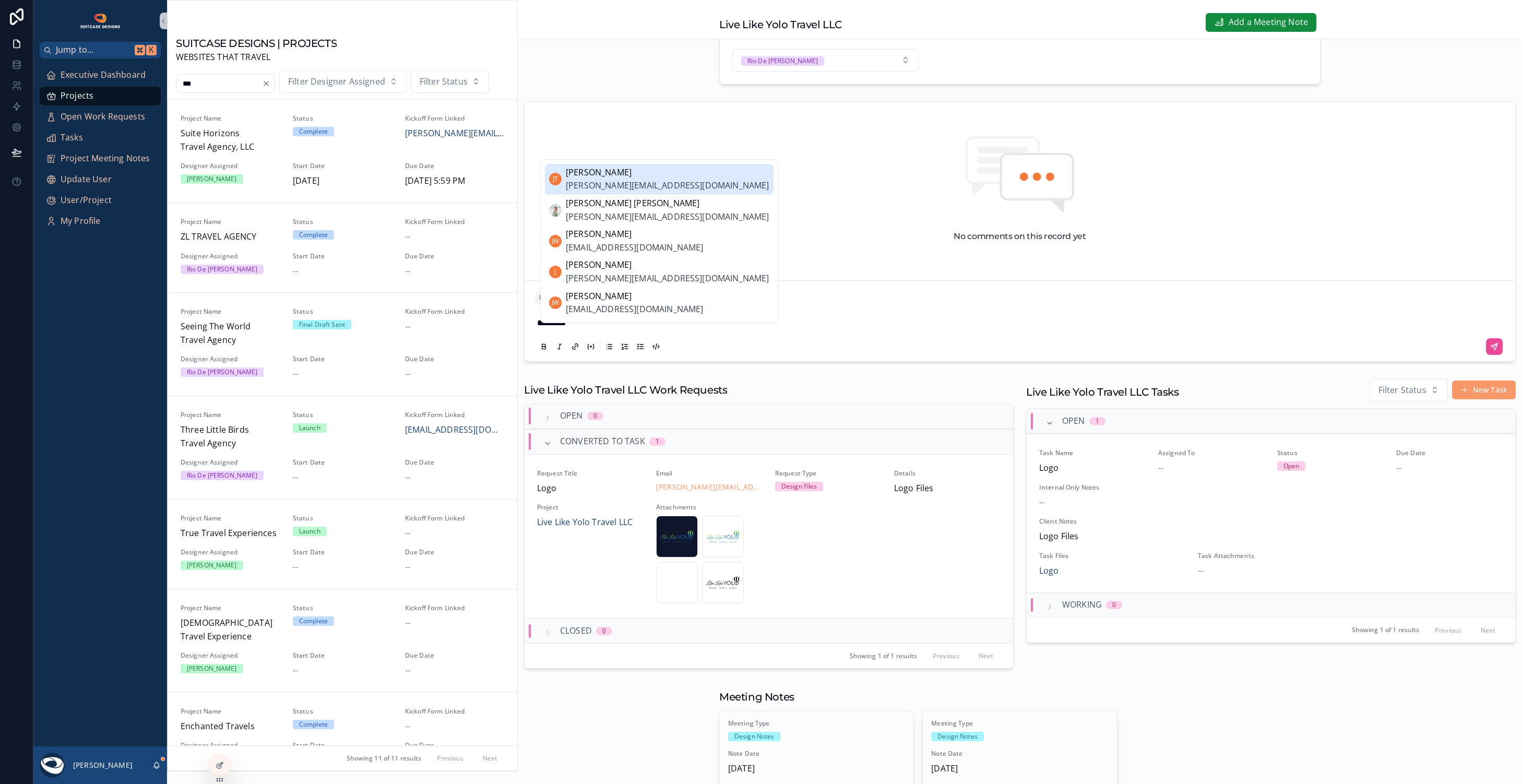
click at [619, 185] on span "[PERSON_NAME][EMAIL_ADDRESS][DOMAIN_NAME]" at bounding box center [668, 186] width 204 height 14
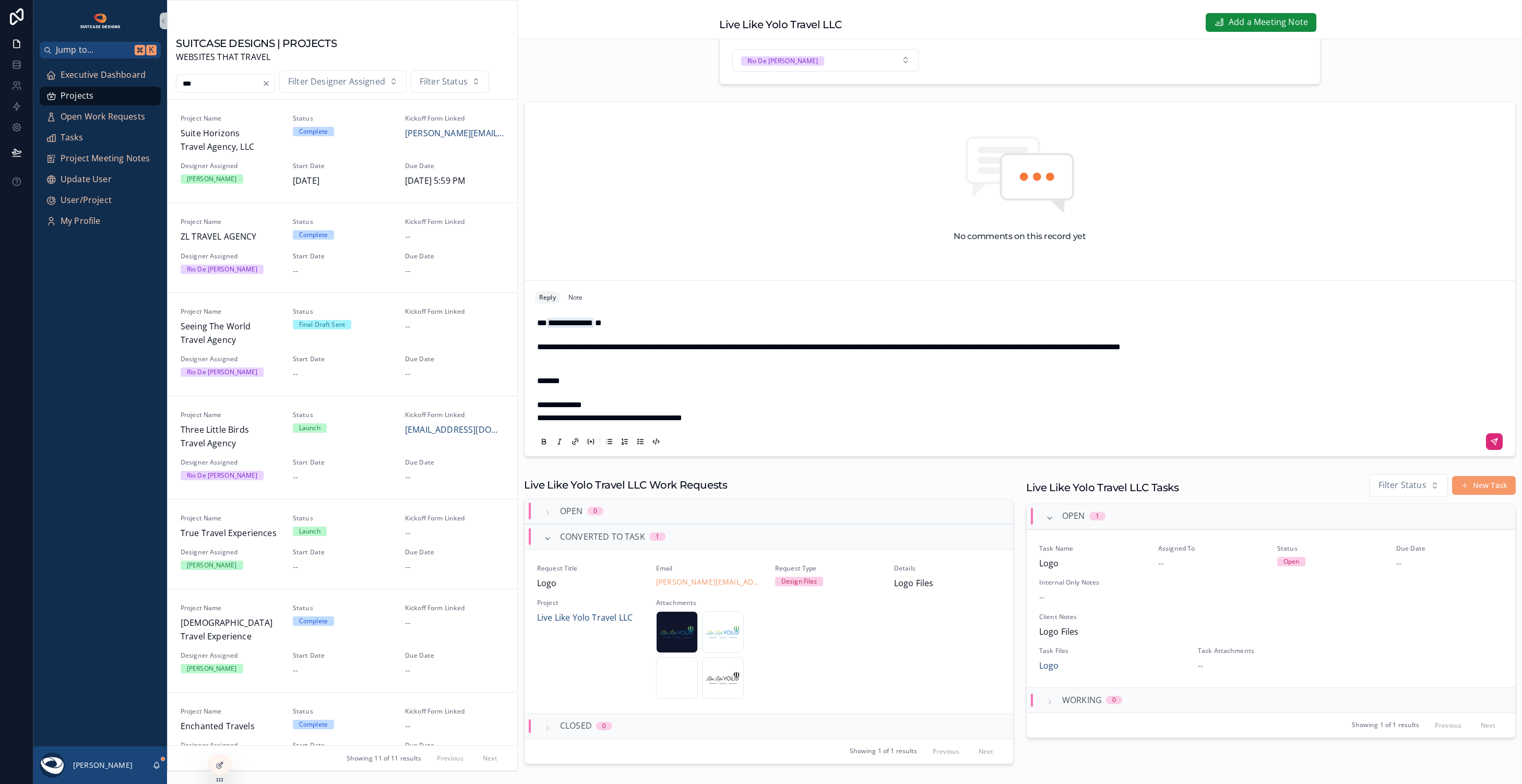
click at [1490, 445] on icon "scrollable content" at bounding box center [1494, 441] width 8 height 8
